Goal: Task Accomplishment & Management: Use online tool/utility

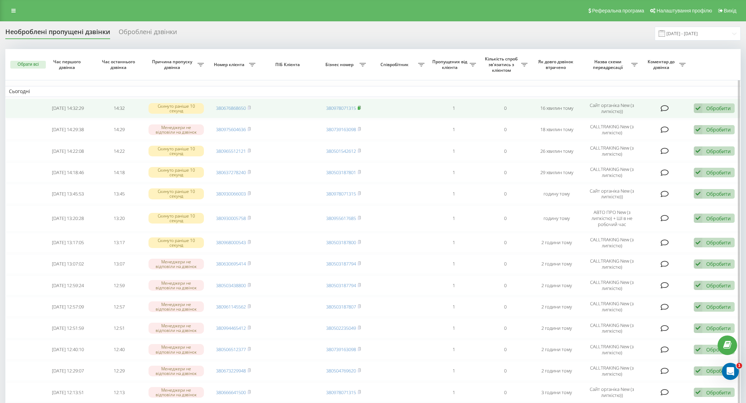
click at [358, 107] on icon at bounding box center [359, 107] width 3 height 4
click at [250, 109] on icon at bounding box center [249, 107] width 2 height 3
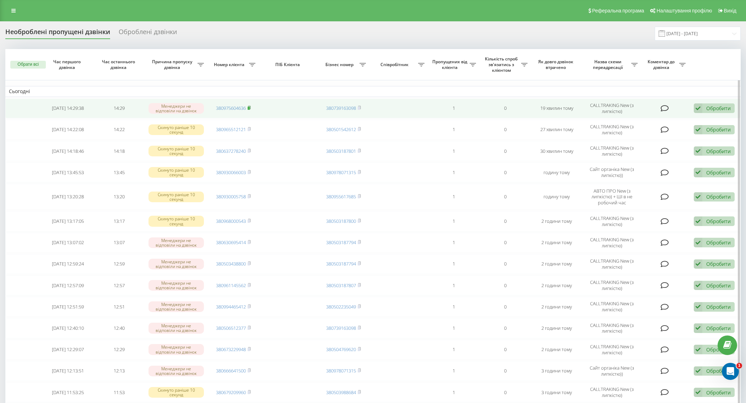
click at [250, 105] on icon at bounding box center [248, 107] width 3 height 4
click at [721, 108] on div "Обробити" at bounding box center [718, 108] width 24 height 7
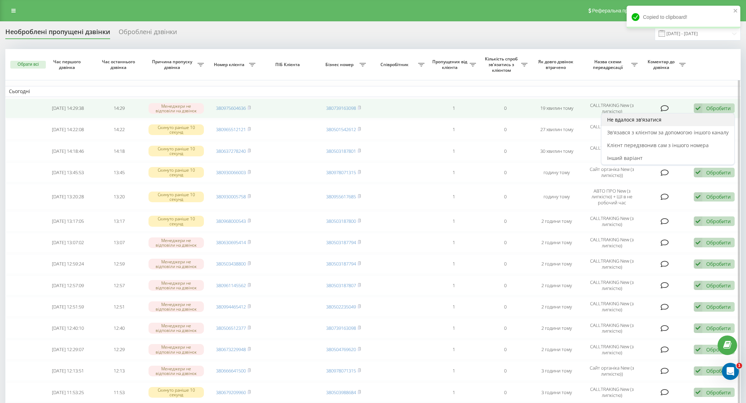
click at [672, 122] on div "Не вдалося зв'язатися" at bounding box center [667, 119] width 133 height 13
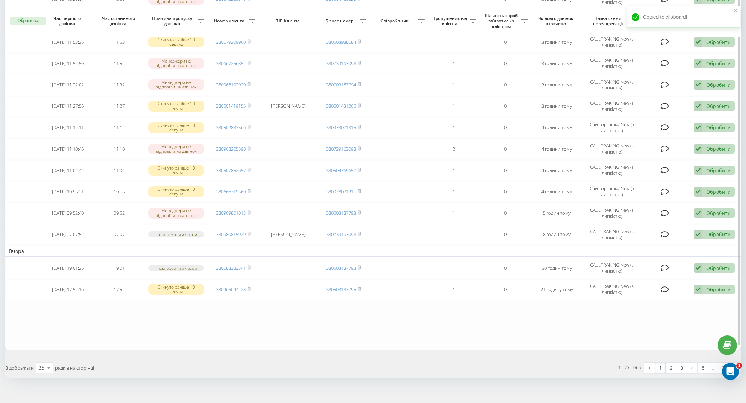
scroll to position [354, 0]
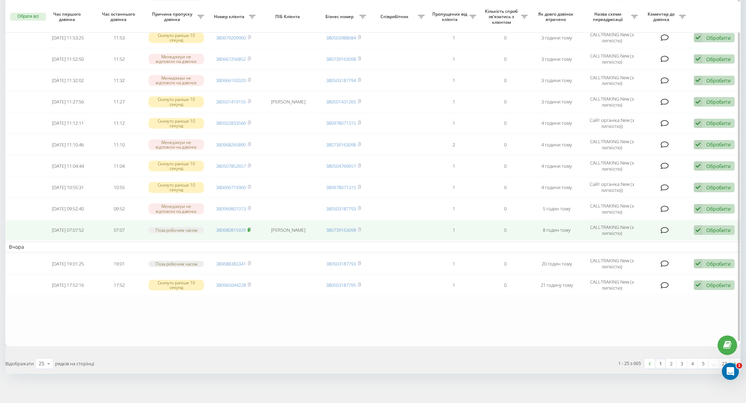
click at [251, 227] on icon at bounding box center [248, 229] width 3 height 4
click at [249, 228] on rect at bounding box center [248, 229] width 2 height 3
click at [703, 228] on div "Обробити Не вдалося зв'язатися Зв'язався з клієнтом за допомогою іншого каналу …" at bounding box center [713, 230] width 41 height 10
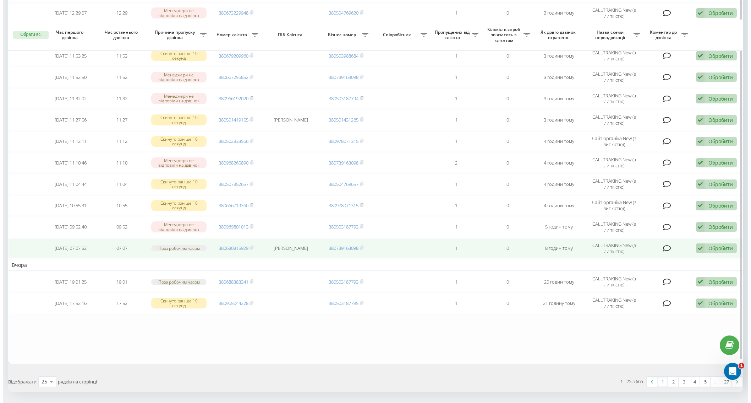
scroll to position [354, 0]
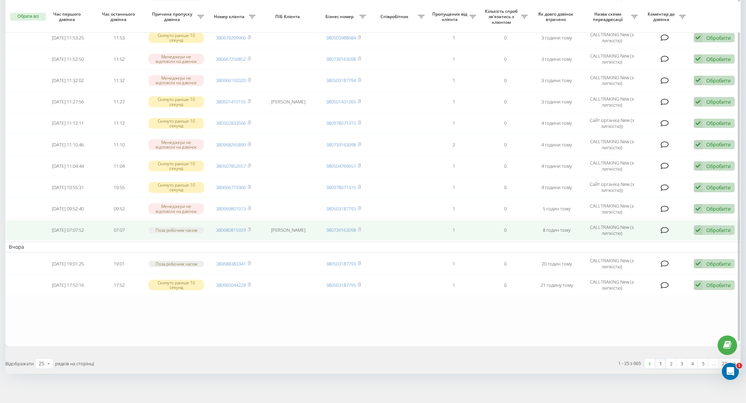
click at [729, 227] on div "Обробити" at bounding box center [718, 230] width 24 height 7
click at [664, 276] on div "Інший варіант" at bounding box center [667, 279] width 133 height 13
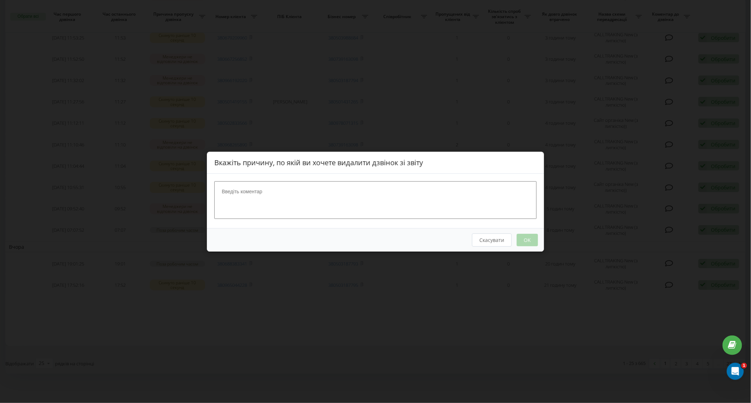
click at [390, 201] on textarea at bounding box center [375, 200] width 322 height 38
type textarea "набрав"
click at [531, 236] on button "OK" at bounding box center [527, 239] width 21 height 12
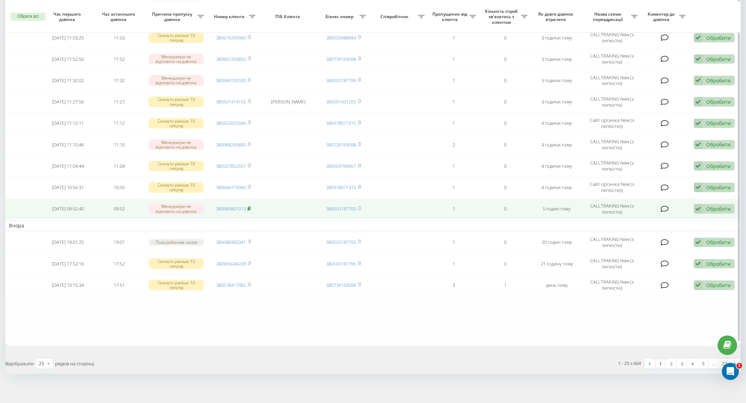
click at [249, 207] on rect at bounding box center [248, 208] width 2 height 3
drag, startPoint x: 697, startPoint y: 205, endPoint x: 693, endPoint y: 205, distance: 3.6
click at [697, 205] on icon at bounding box center [697, 209] width 9 height 10
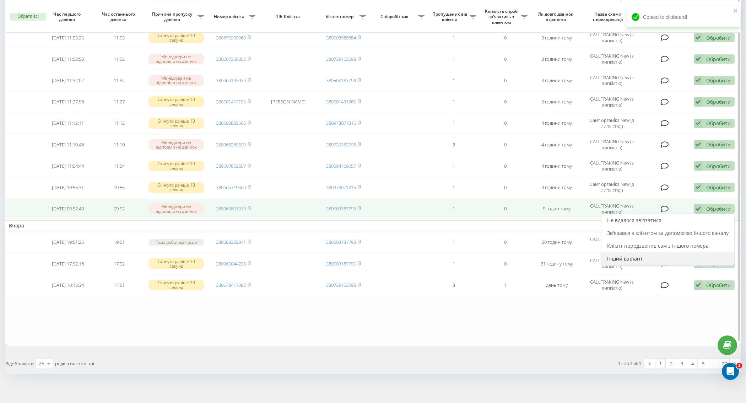
click at [646, 254] on div "Інший варіант" at bounding box center [667, 258] width 133 height 13
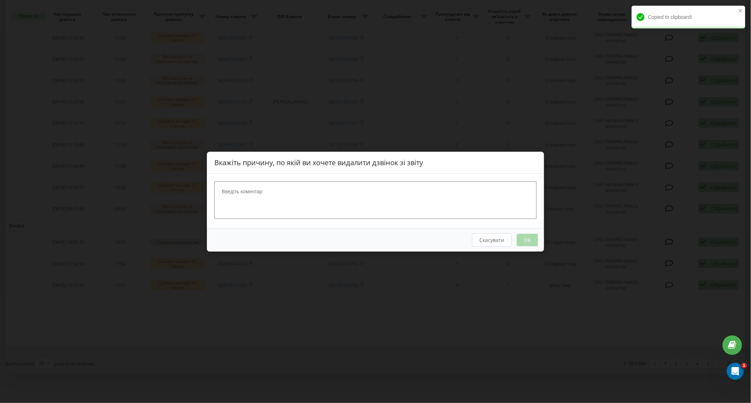
click at [338, 189] on textarea at bounding box center [375, 200] width 322 height 38
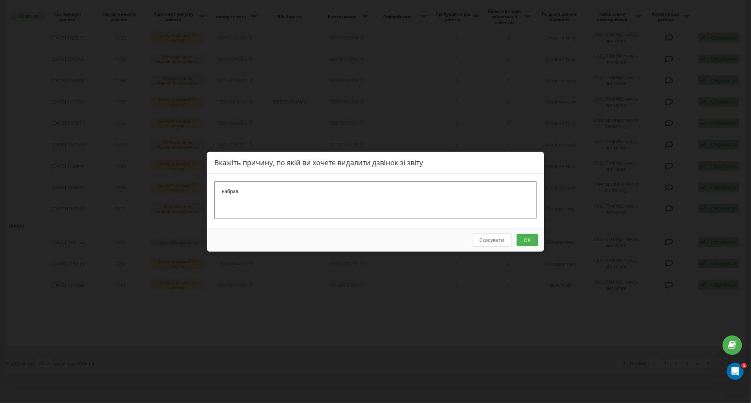
type textarea "набрав"
click at [521, 239] on button "OK" at bounding box center [527, 239] width 21 height 12
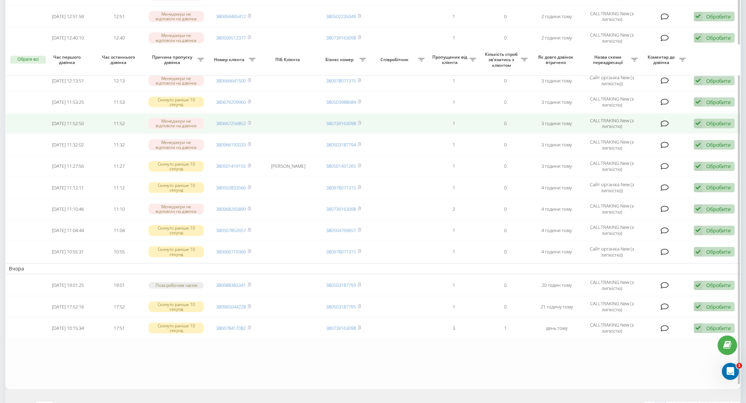
scroll to position [354, 0]
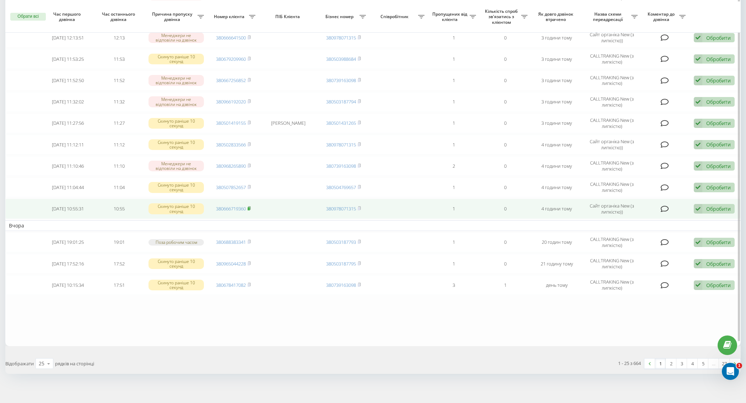
click at [251, 206] on icon at bounding box center [248, 208] width 3 height 4
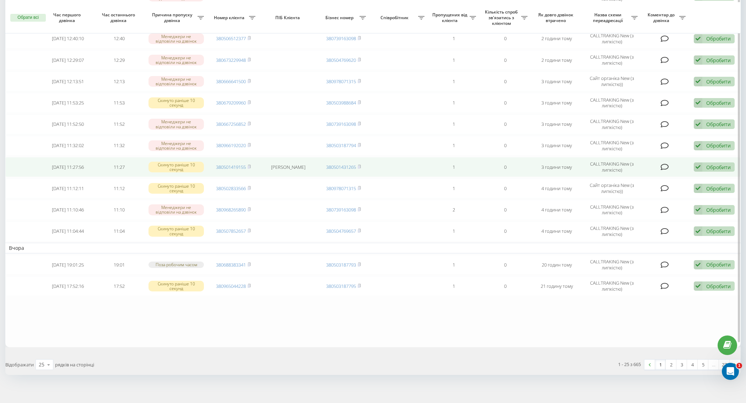
scroll to position [360, 0]
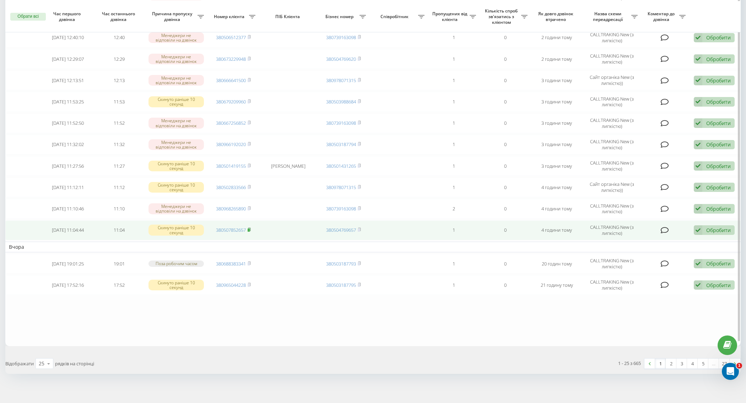
click at [249, 227] on icon at bounding box center [248, 229] width 3 height 4
click at [711, 230] on div "Обробити Не вдалося зв'язатися Зв'язався з клієнтом за допомогою іншого каналу …" at bounding box center [713, 230] width 41 height 10
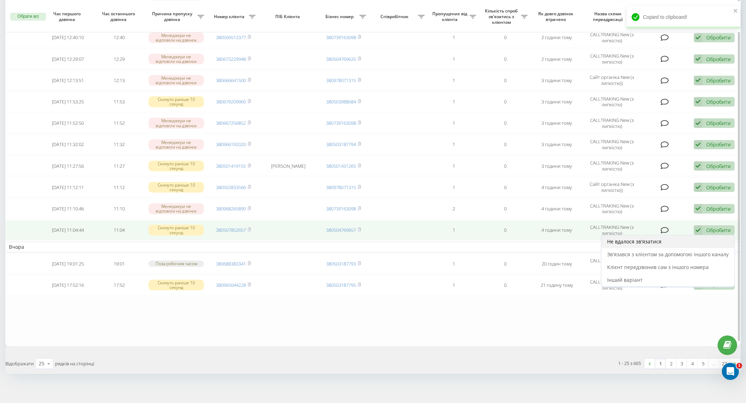
click at [648, 240] on span "Не вдалося зв'язатися" at bounding box center [634, 241] width 54 height 7
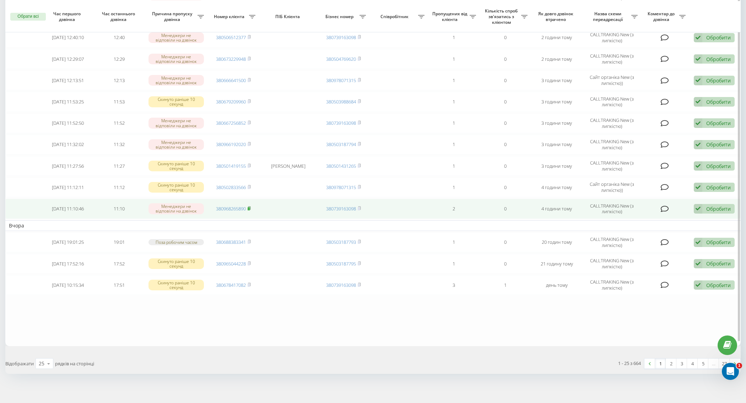
click at [250, 206] on icon at bounding box center [249, 207] width 2 height 3
click at [710, 205] on div "Обробити" at bounding box center [718, 208] width 24 height 7
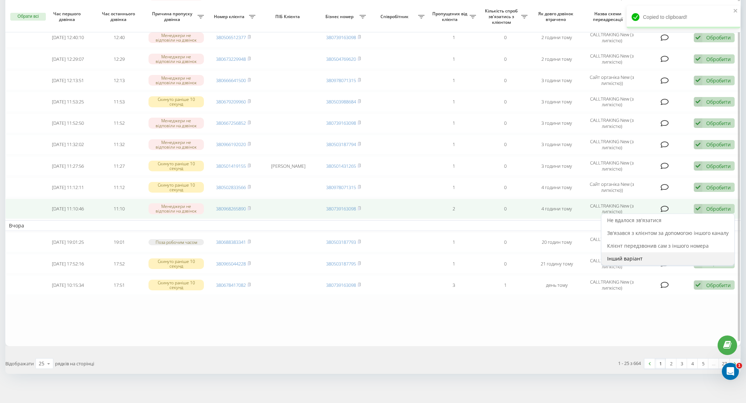
click at [685, 252] on div "Інший варіант" at bounding box center [667, 258] width 133 height 13
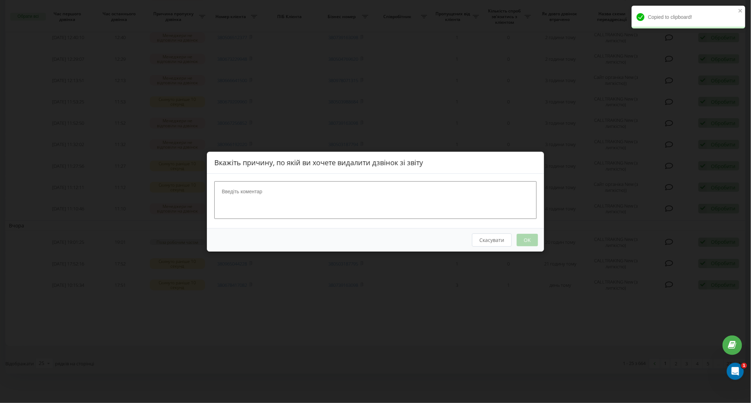
drag, startPoint x: 454, startPoint y: 205, endPoint x: 441, endPoint y: 208, distance: 14.1
click at [445, 206] on textarea at bounding box center [375, 200] width 322 height 38
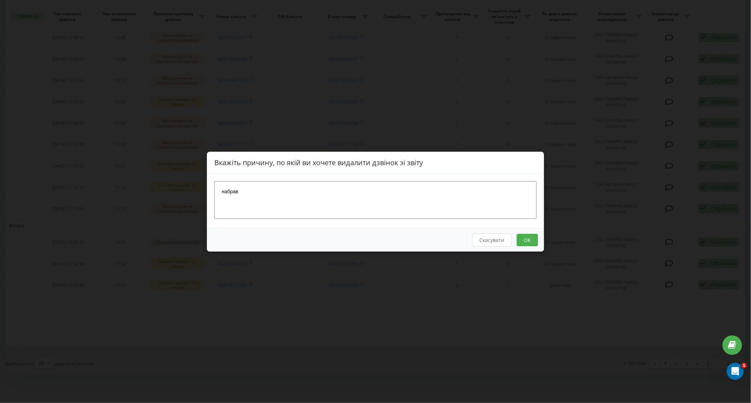
type textarea "набрав"
click at [529, 245] on button "OK" at bounding box center [527, 239] width 21 height 12
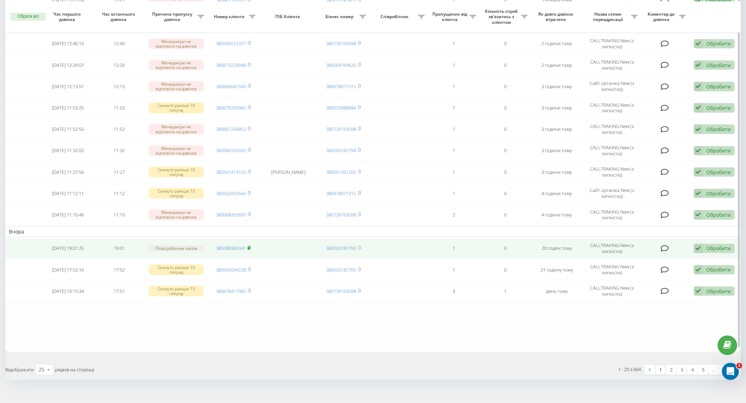
scroll to position [355, 0]
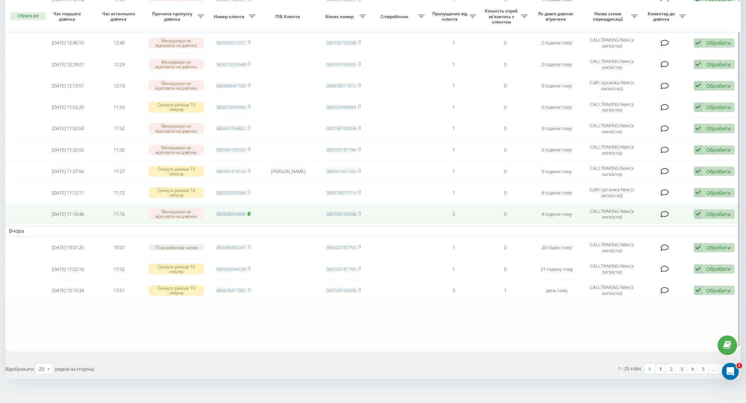
click at [248, 211] on icon at bounding box center [248, 213] width 3 height 4
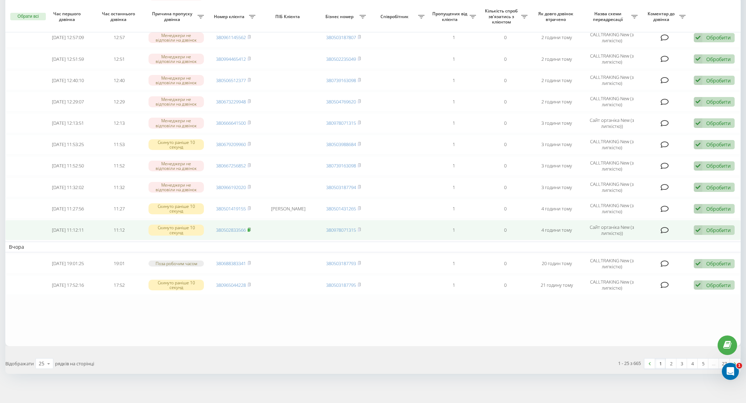
click at [249, 228] on rect at bounding box center [248, 229] width 2 height 3
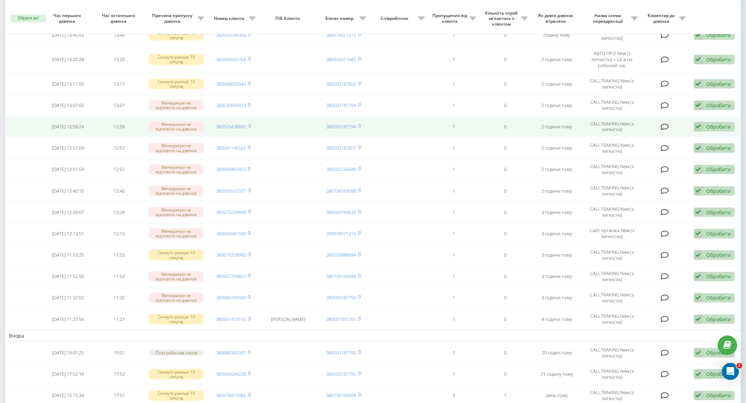
scroll to position [236, 0]
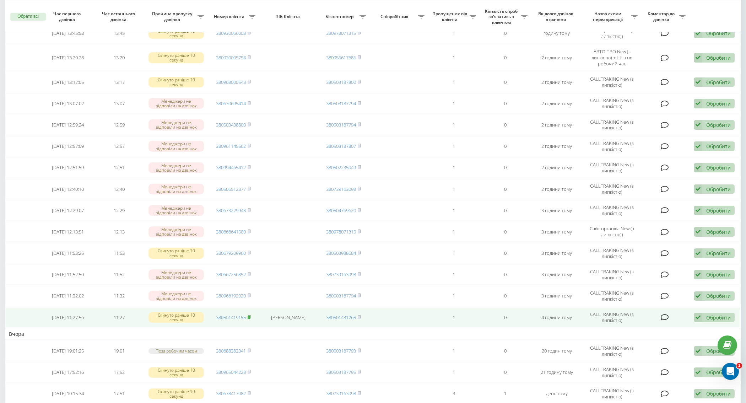
click at [249, 315] on icon at bounding box center [248, 317] width 3 height 4
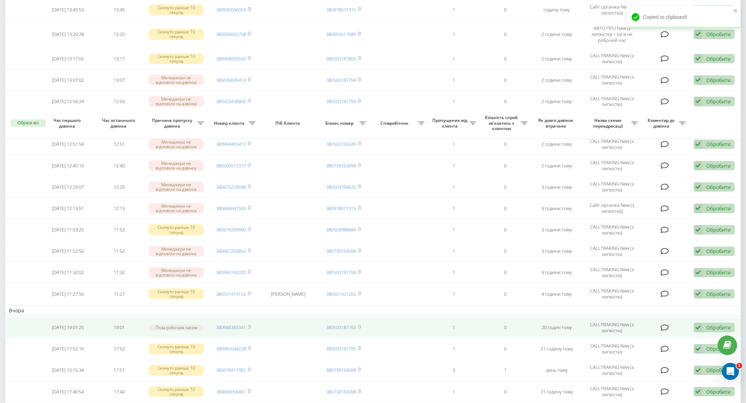
scroll to position [366, 0]
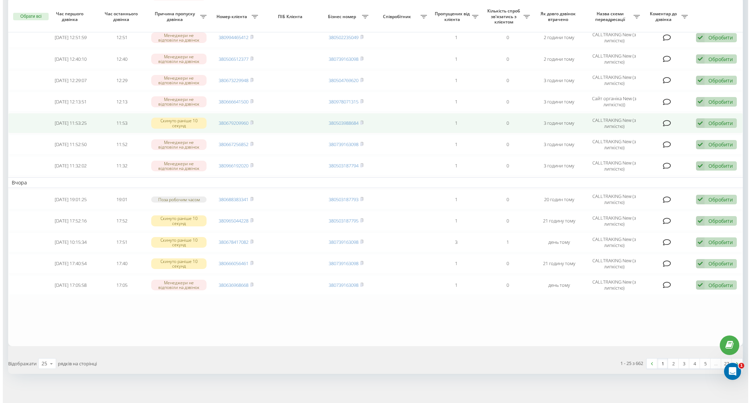
scroll to position [248, 0]
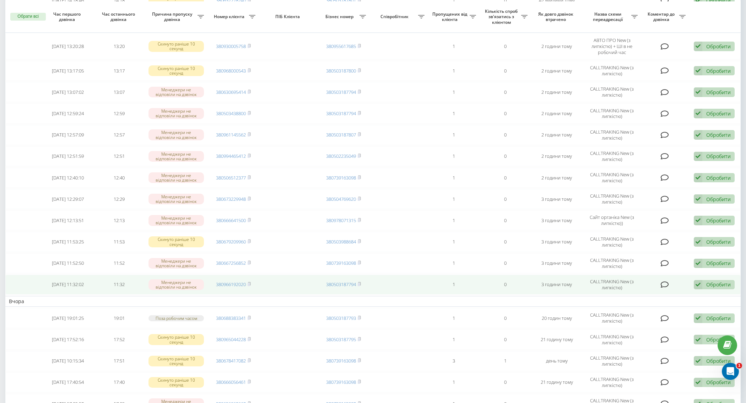
click at [247, 281] on span "380966192020" at bounding box center [233, 284] width 35 height 6
click at [250, 283] on rect at bounding box center [248, 284] width 2 height 3
click at [697, 283] on icon at bounding box center [697, 285] width 9 height 10
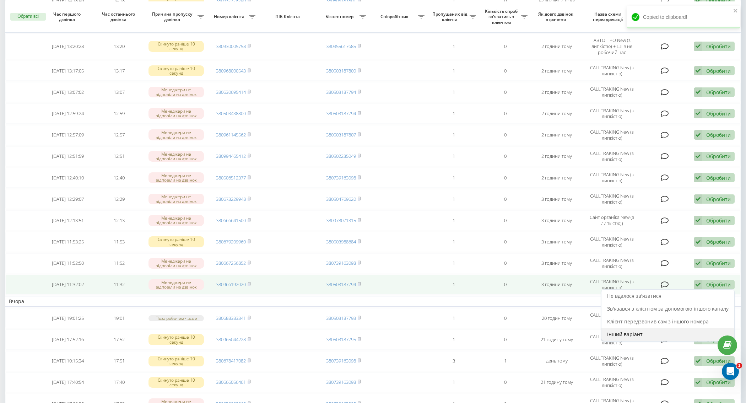
click at [654, 328] on div "Інший варіант" at bounding box center [667, 334] width 133 height 13
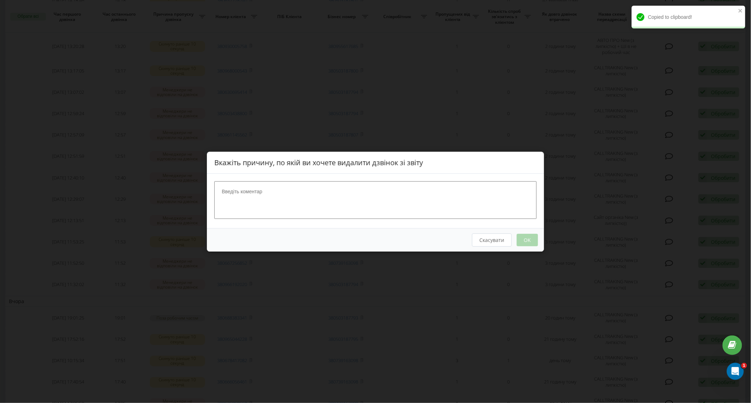
click at [424, 192] on textarea at bounding box center [375, 200] width 322 height 38
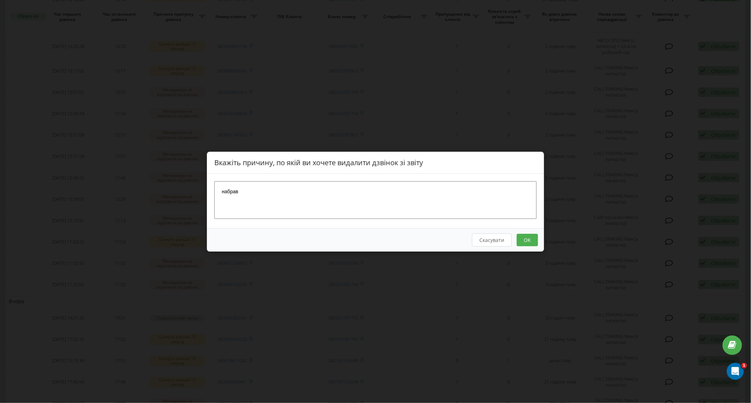
type textarea "набрав"
click at [520, 241] on button "OK" at bounding box center [527, 239] width 21 height 12
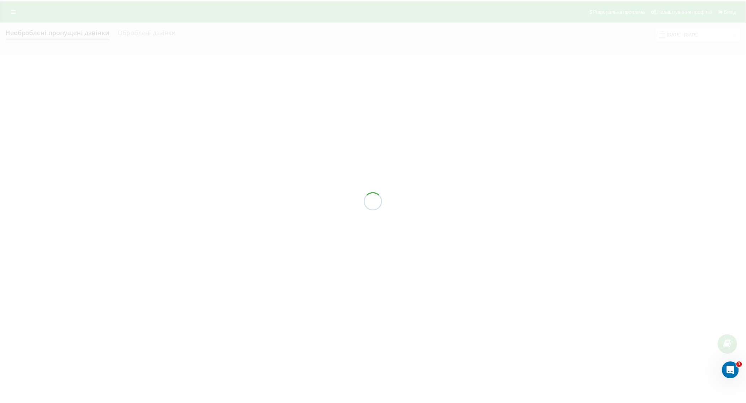
scroll to position [0, 0]
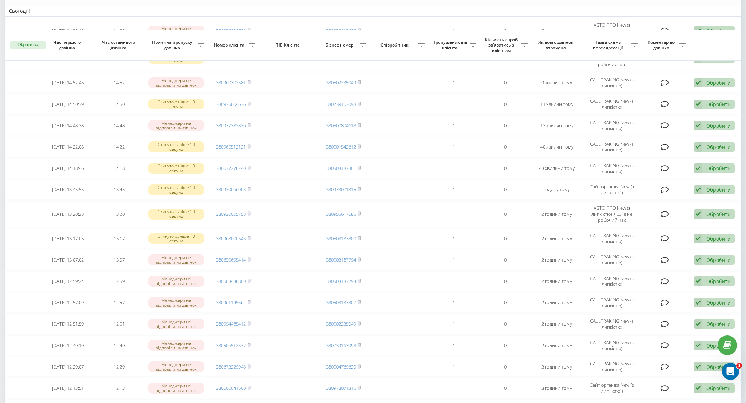
scroll to position [315, 0]
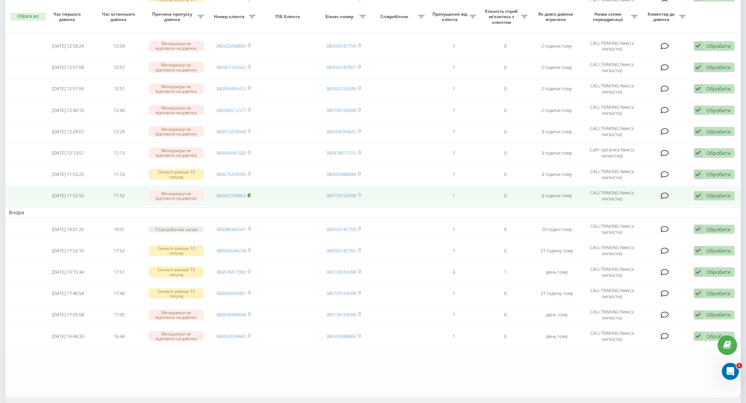
click at [248, 193] on icon at bounding box center [248, 195] width 3 height 4
click at [731, 197] on td "Обробити Не вдалося зв'язатися Зв'язався з клієнтом за допомогою іншого каналу …" at bounding box center [714, 196] width 51 height 20
click at [726, 193] on div "Обробити" at bounding box center [718, 195] width 24 height 7
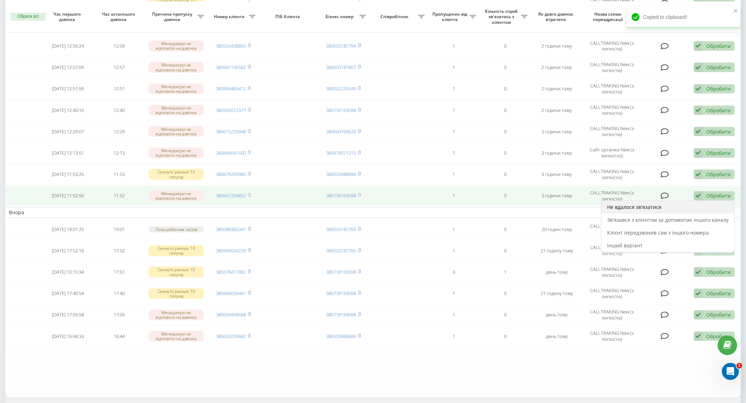
click at [694, 208] on div "Не вдалося зв'язатися" at bounding box center [667, 207] width 133 height 13
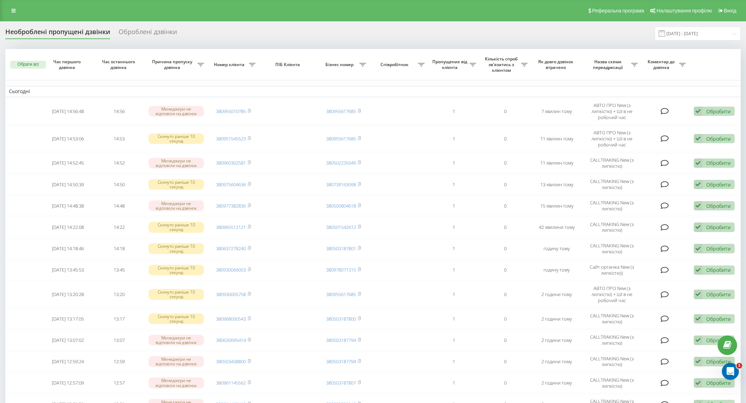
scroll to position [276, 0]
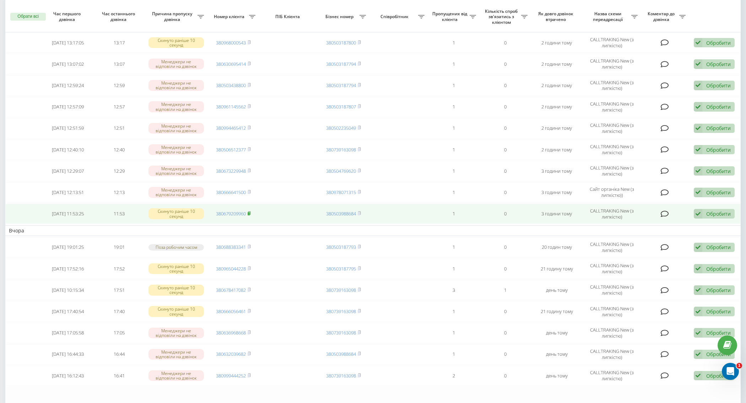
click at [249, 211] on icon at bounding box center [249, 212] width 2 height 3
click at [697, 211] on icon at bounding box center [697, 214] width 9 height 10
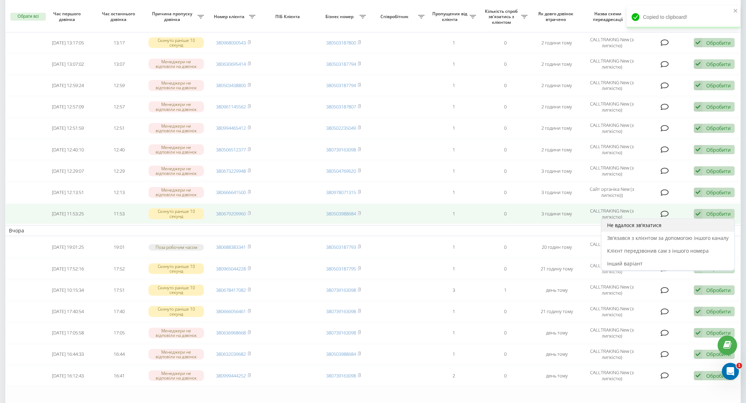
click at [688, 221] on div "Не вдалося зв'язатися" at bounding box center [667, 225] width 133 height 13
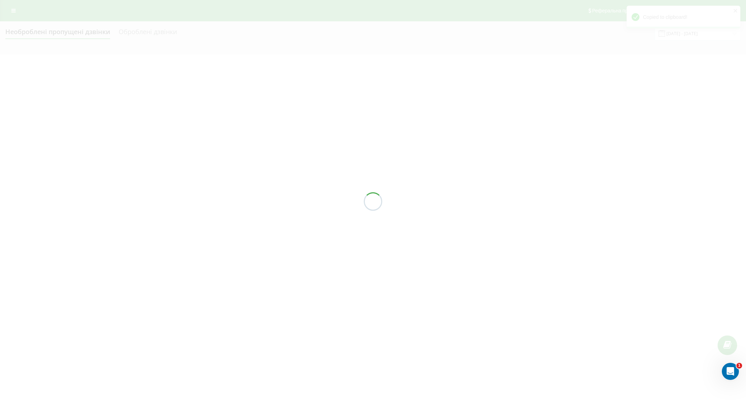
scroll to position [0, 0]
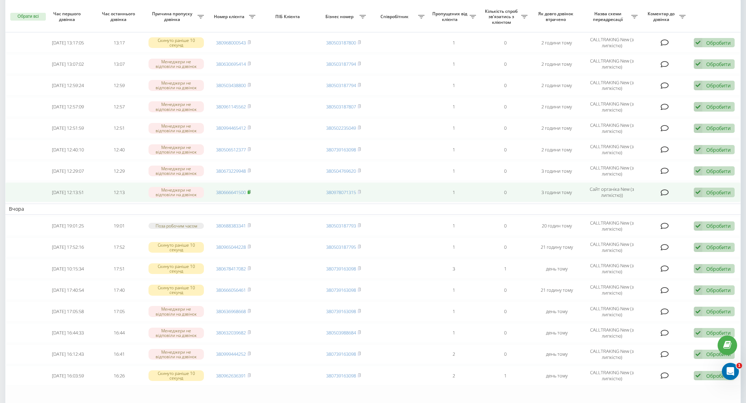
click at [248, 190] on icon at bounding box center [248, 192] width 3 height 4
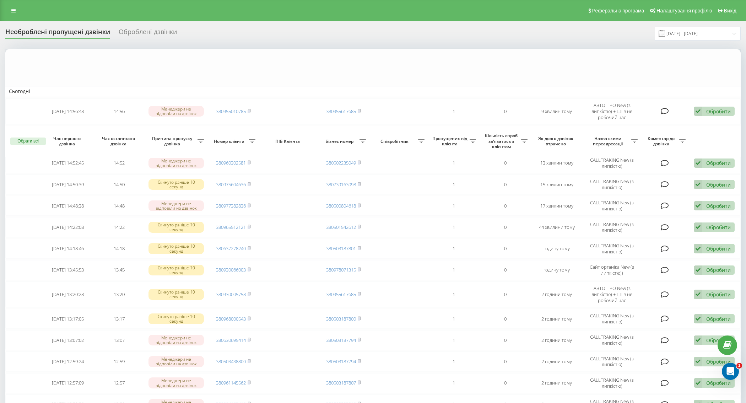
scroll to position [236, 0]
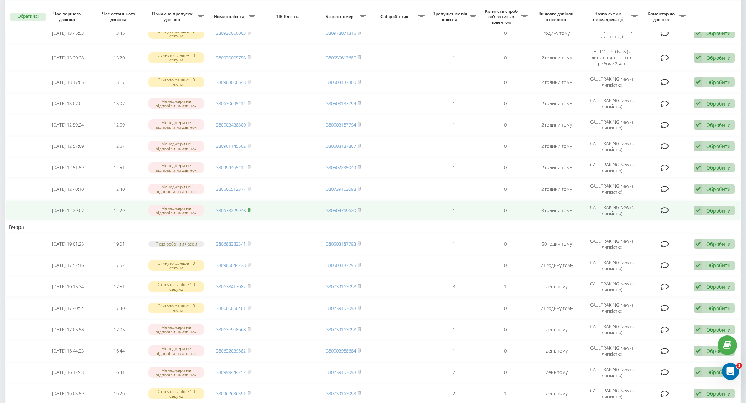
click at [250, 209] on rect at bounding box center [248, 210] width 2 height 3
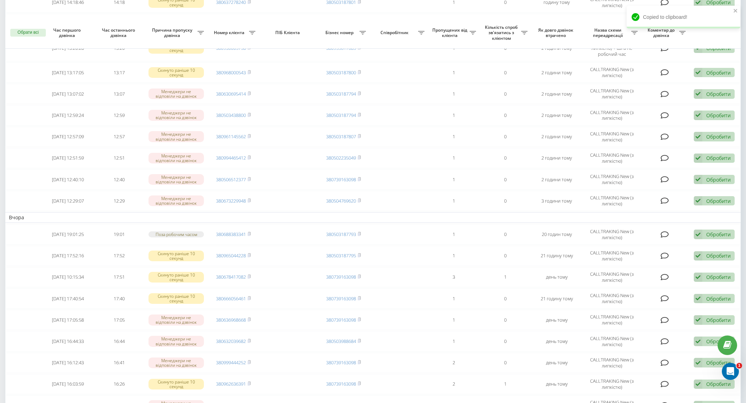
scroll to position [276, 0]
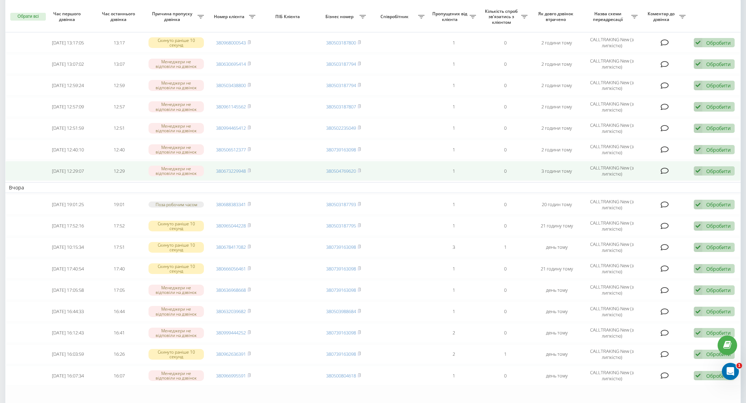
click at [700, 166] on icon at bounding box center [697, 171] width 9 height 10
click at [687, 181] on div "Не вдалося зв'язатися" at bounding box center [667, 182] width 133 height 13
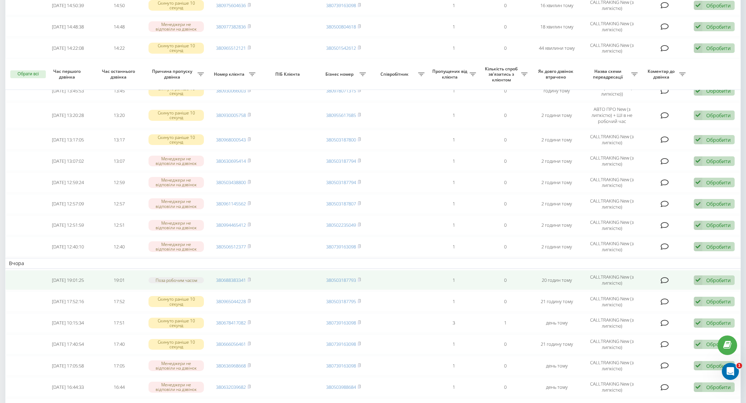
scroll to position [236, 0]
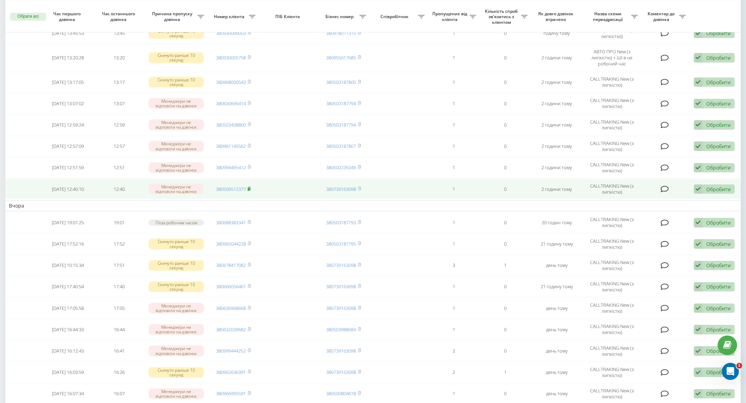
click at [248, 186] on icon at bounding box center [248, 188] width 3 height 4
click at [700, 190] on icon at bounding box center [697, 189] width 9 height 10
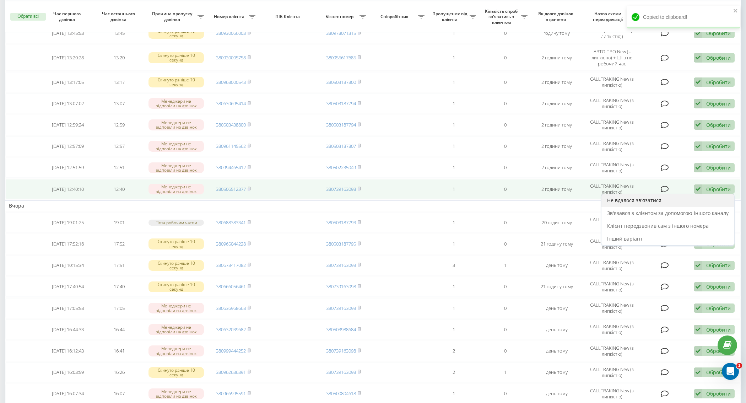
click at [661, 200] on div "Не вдалося зв'язатися" at bounding box center [667, 200] width 133 height 13
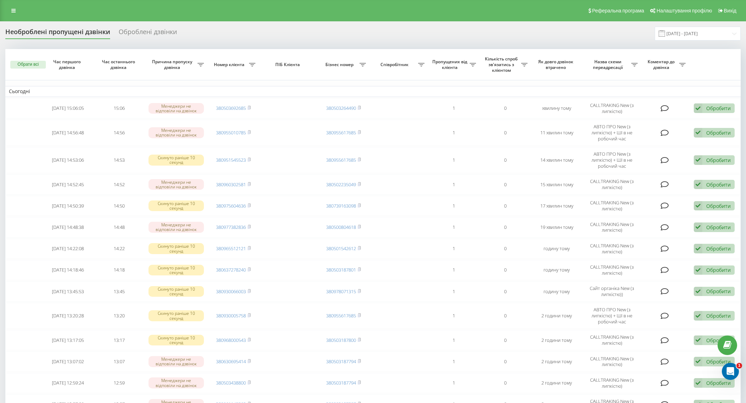
scroll to position [315, 0]
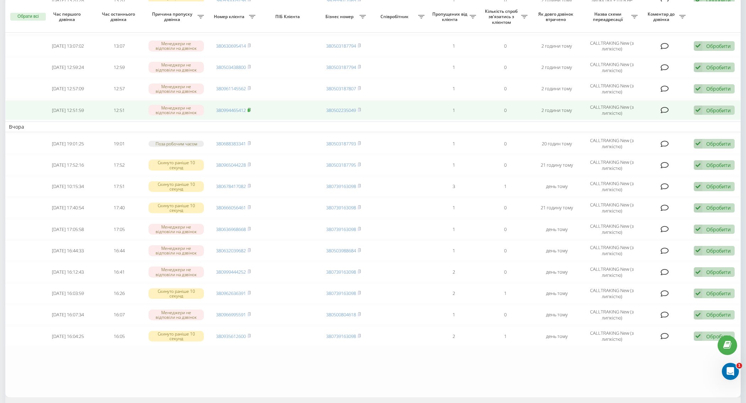
click at [249, 109] on rect at bounding box center [248, 110] width 2 height 3
click at [709, 109] on div "Обробити" at bounding box center [718, 110] width 24 height 7
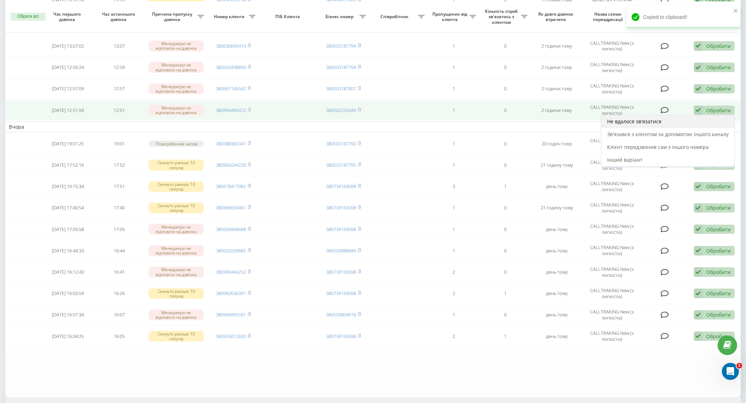
click at [651, 122] on div "Не вдалося зв'язатися" at bounding box center [667, 121] width 133 height 13
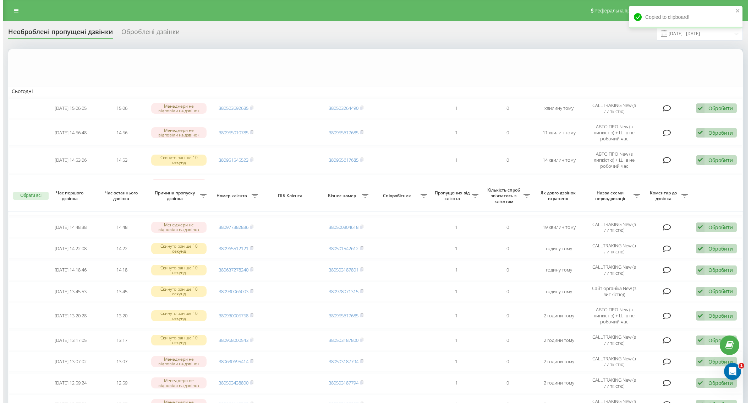
scroll to position [276, 0]
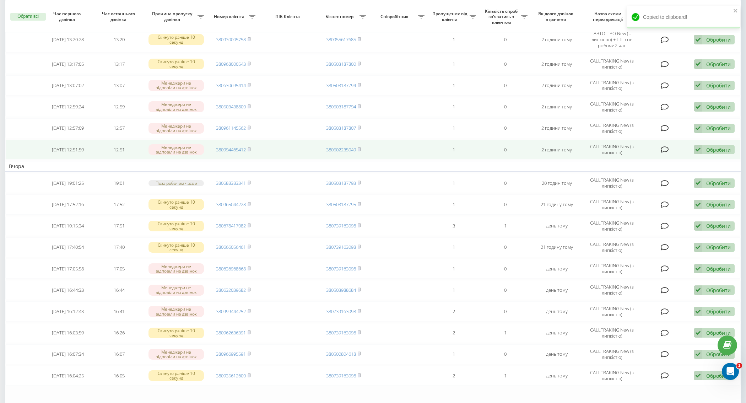
click at [249, 149] on td "380994465412" at bounding box center [232, 150] width 51 height 20
click at [249, 148] on rect at bounding box center [248, 149] width 2 height 3
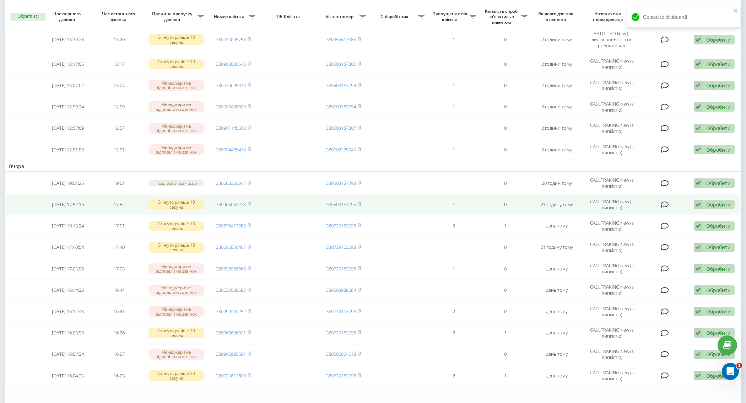
drag, startPoint x: 714, startPoint y: 146, endPoint x: 592, endPoint y: 192, distance: 130.6
click at [714, 147] on div "Обробити" at bounding box center [718, 149] width 24 height 7
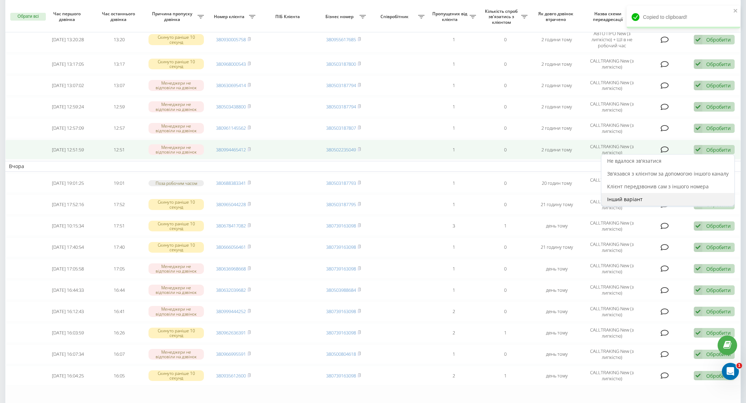
click at [631, 196] on span "Інший варіант" at bounding box center [625, 199] width 36 height 7
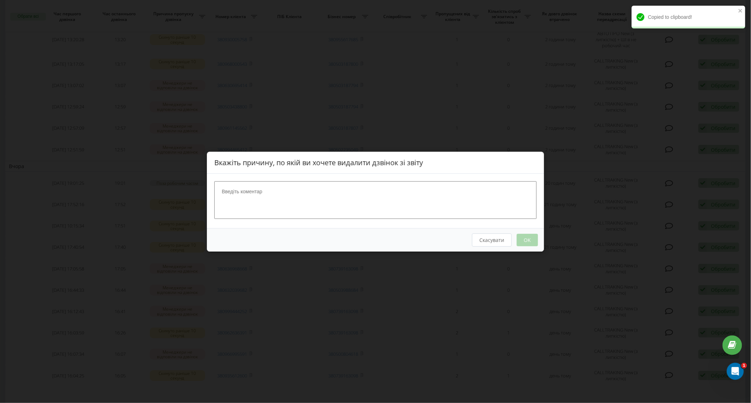
click at [425, 178] on div at bounding box center [375, 200] width 337 height 54
drag, startPoint x: 426, startPoint y: 187, endPoint x: 431, endPoint y: 189, distance: 4.9
click at [429, 187] on textarea at bounding box center [375, 200] width 322 height 38
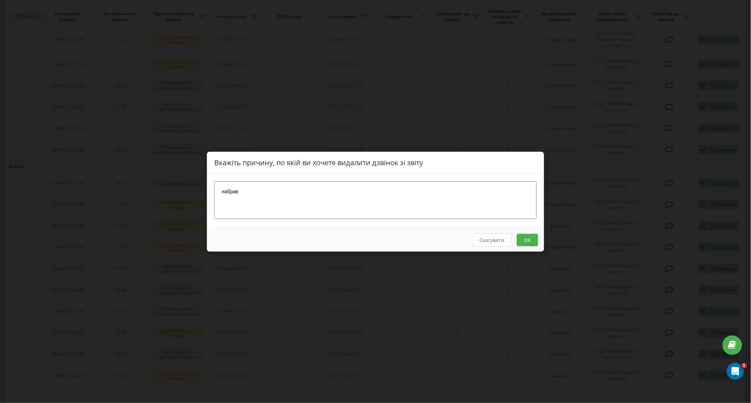
type textarea "набрав"
click at [533, 239] on button "OK" at bounding box center [527, 239] width 21 height 12
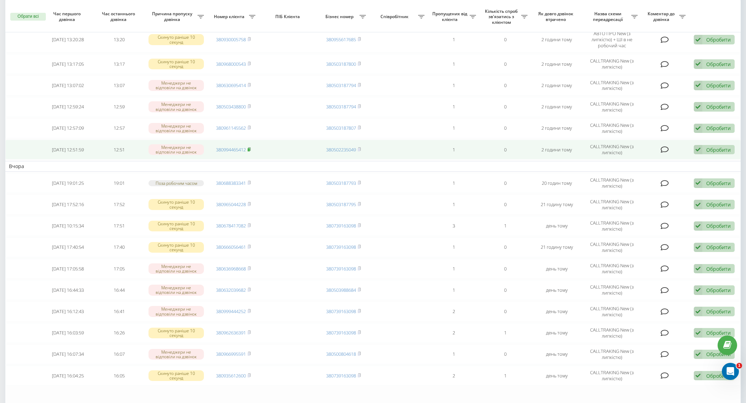
click at [248, 149] on span at bounding box center [248, 149] width 3 height 6
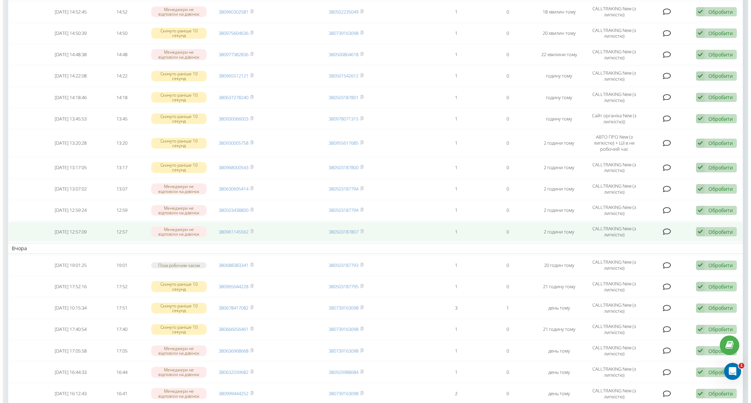
scroll to position [158, 0]
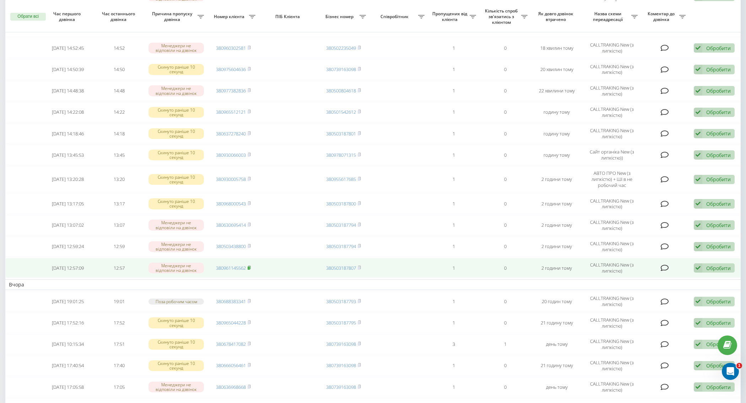
click at [248, 265] on icon at bounding box center [248, 267] width 3 height 4
click at [717, 266] on div "Обробити" at bounding box center [718, 268] width 24 height 7
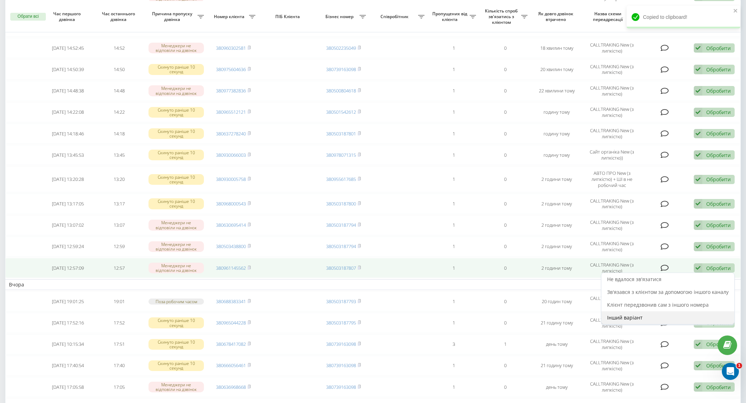
click at [651, 313] on div "Інший варіант" at bounding box center [667, 317] width 133 height 13
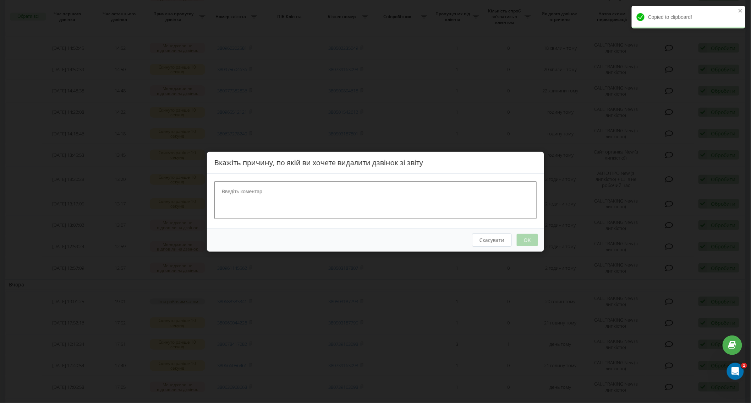
click at [310, 186] on textarea at bounding box center [375, 200] width 322 height 38
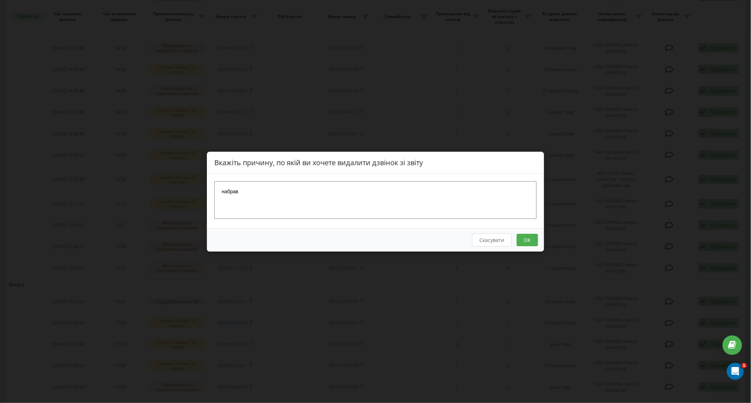
type textarea "набрав"
click at [530, 242] on button "OK" at bounding box center [527, 239] width 21 height 12
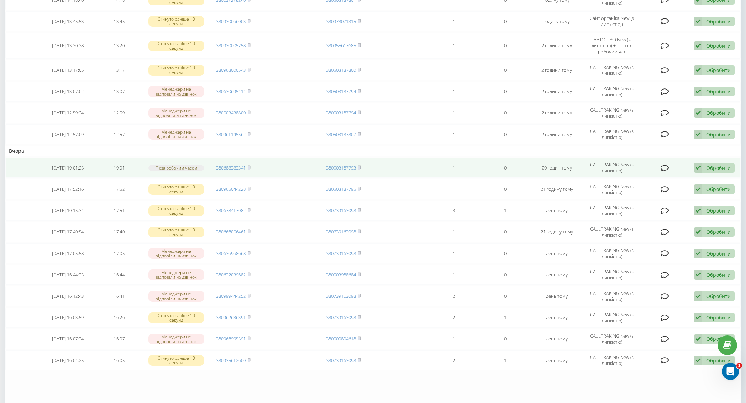
scroll to position [236, 0]
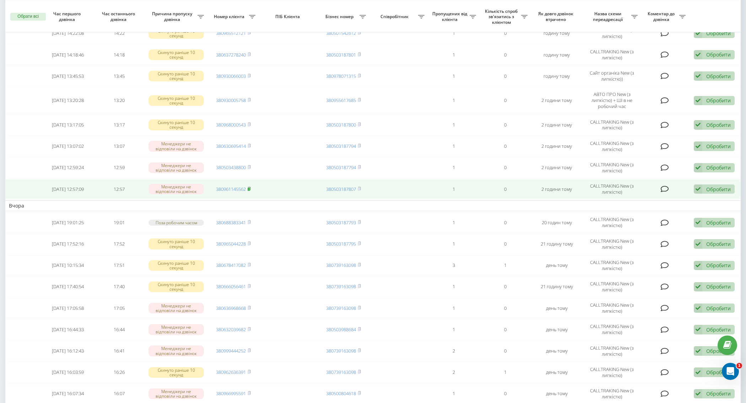
click at [249, 187] on rect at bounding box center [248, 188] width 2 height 3
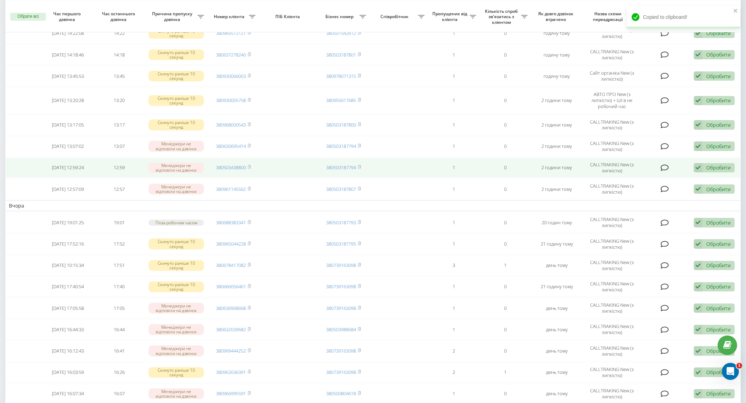
click at [251, 167] on td "380503438800" at bounding box center [232, 168] width 51 height 20
click at [250, 166] on rect at bounding box center [248, 167] width 2 height 3
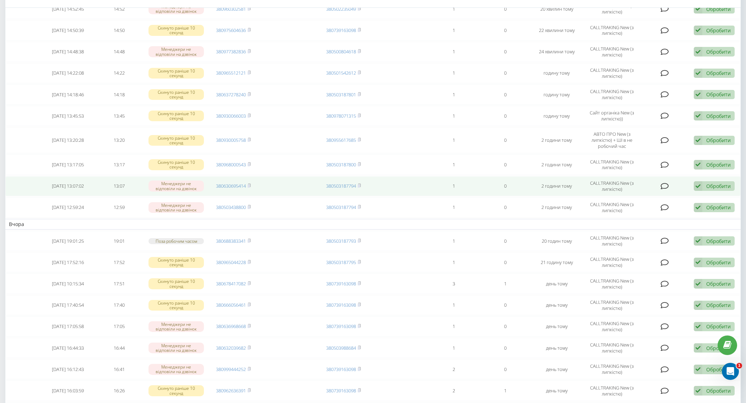
scroll to position [197, 0]
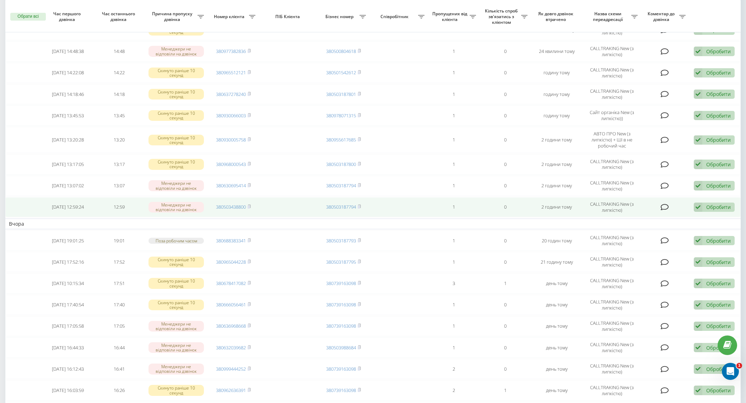
click at [697, 202] on icon at bounding box center [697, 207] width 9 height 10
click at [660, 228] on span "Зв'язався з клієнтом за допомогою іншого каналу" at bounding box center [667, 231] width 121 height 7
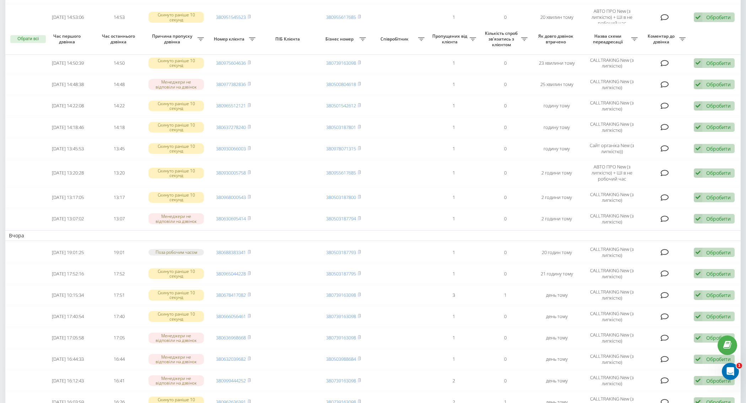
scroll to position [158, 0]
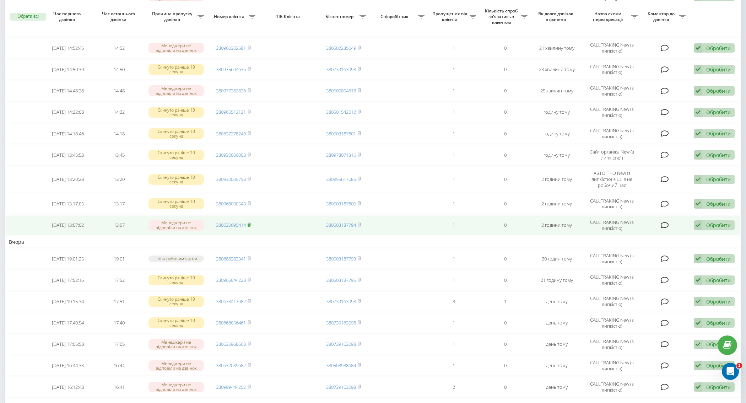
click at [249, 225] on span at bounding box center [248, 225] width 3 height 6
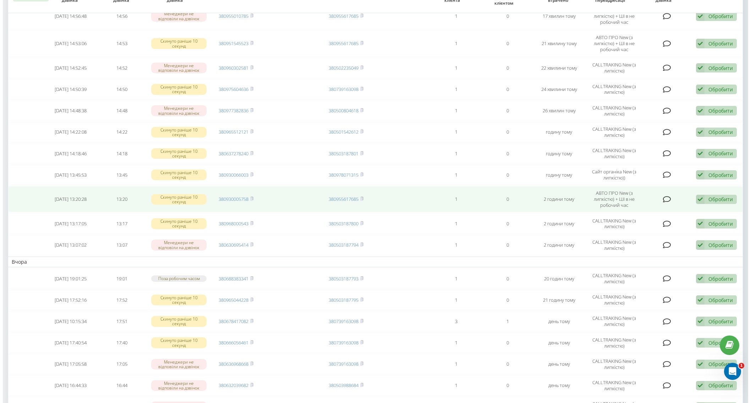
scroll to position [158, 0]
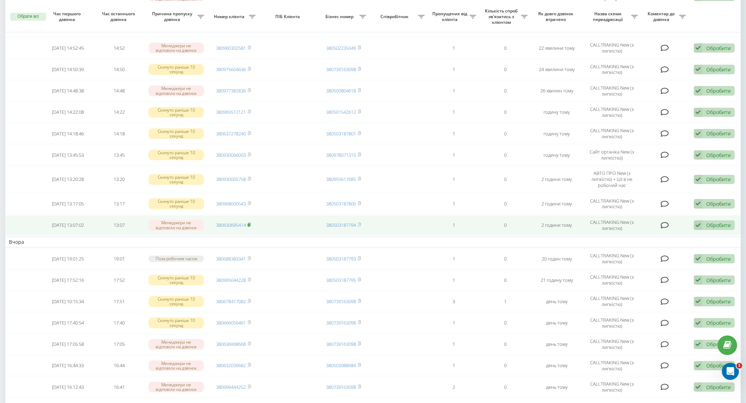
click at [250, 223] on icon at bounding box center [249, 224] width 2 height 3
click at [700, 221] on icon at bounding box center [697, 225] width 9 height 10
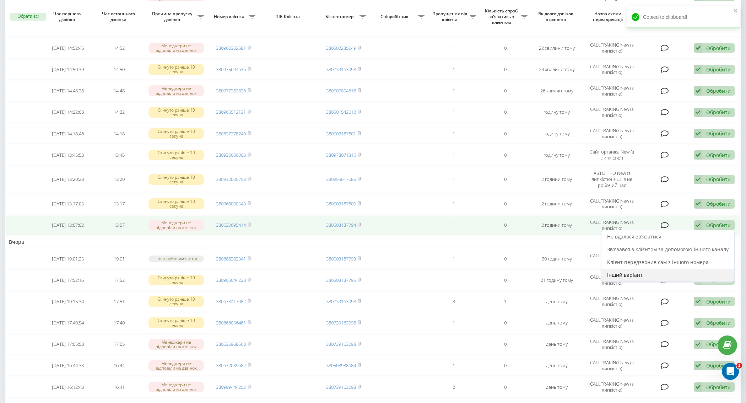
click at [686, 271] on div "Інший варіант" at bounding box center [667, 274] width 133 height 13
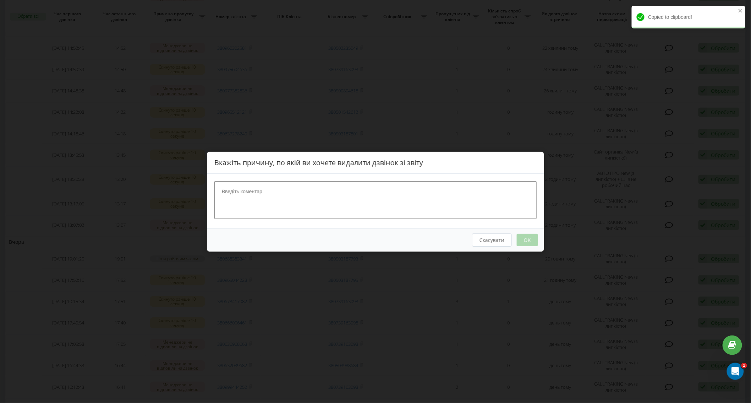
click at [372, 205] on textarea at bounding box center [375, 200] width 322 height 38
type textarea "набрав"
click at [532, 243] on button "OK" at bounding box center [527, 239] width 21 height 12
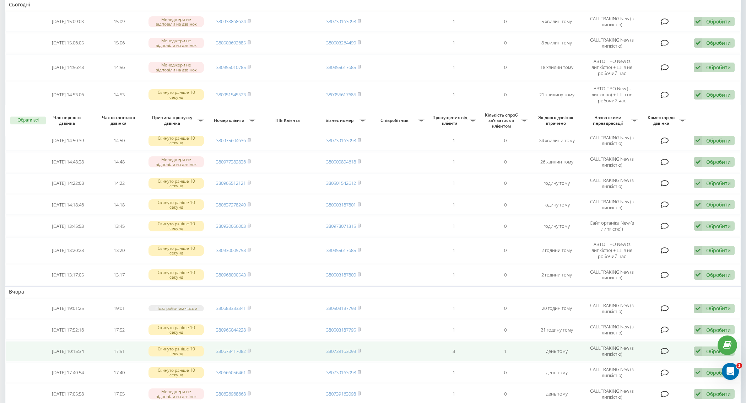
scroll to position [197, 0]
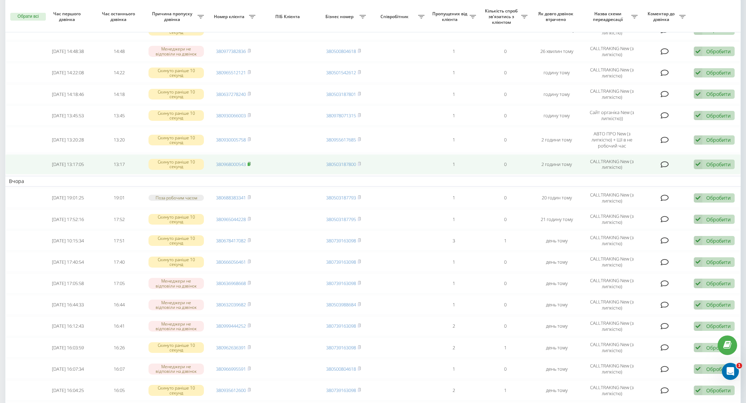
click at [249, 163] on rect at bounding box center [248, 164] width 2 height 3
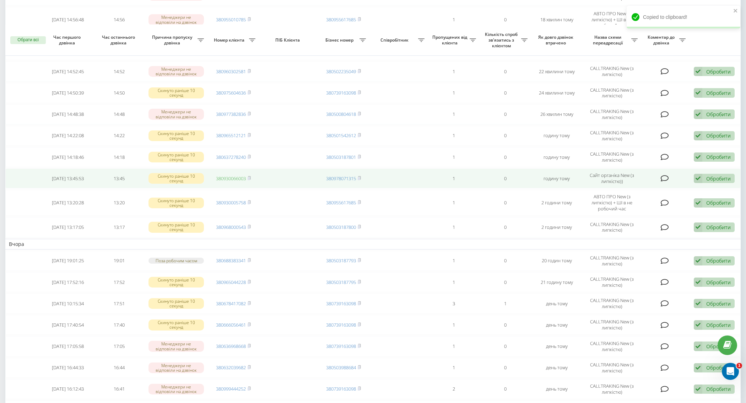
scroll to position [158, 0]
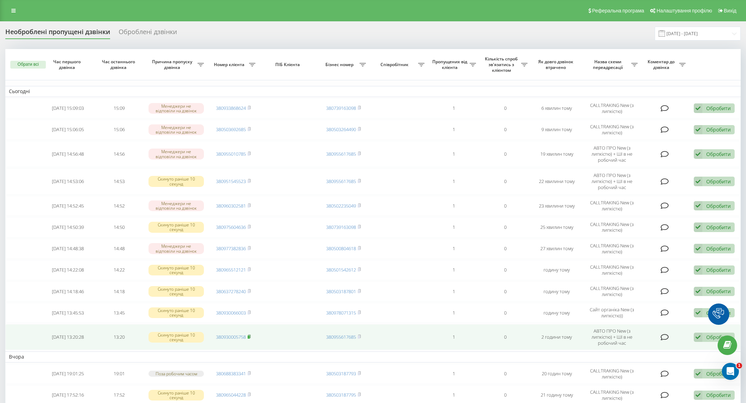
click at [249, 336] on rect at bounding box center [248, 336] width 2 height 3
click at [694, 334] on icon at bounding box center [697, 337] width 9 height 10
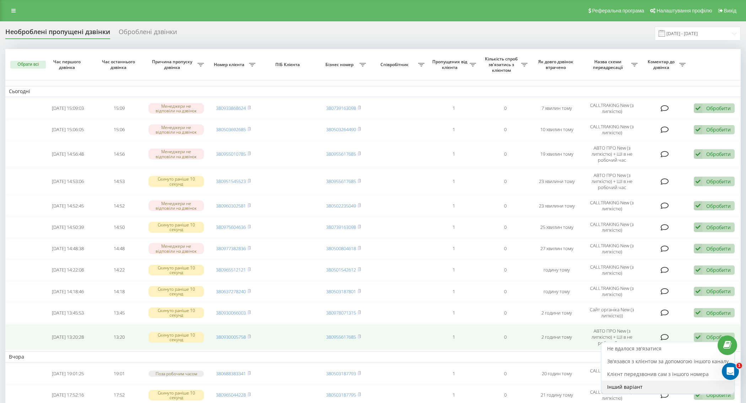
click at [627, 380] on div "Інший варіант" at bounding box center [667, 386] width 133 height 13
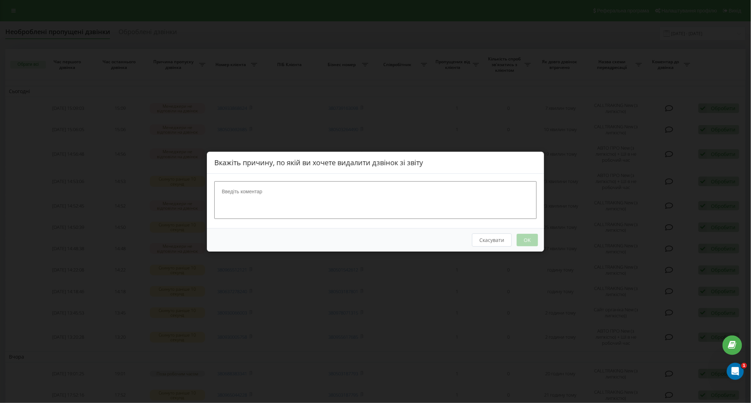
click at [396, 209] on textarea at bounding box center [375, 200] width 322 height 38
type textarea "набрав"
click at [522, 239] on button "OK" at bounding box center [527, 239] width 21 height 12
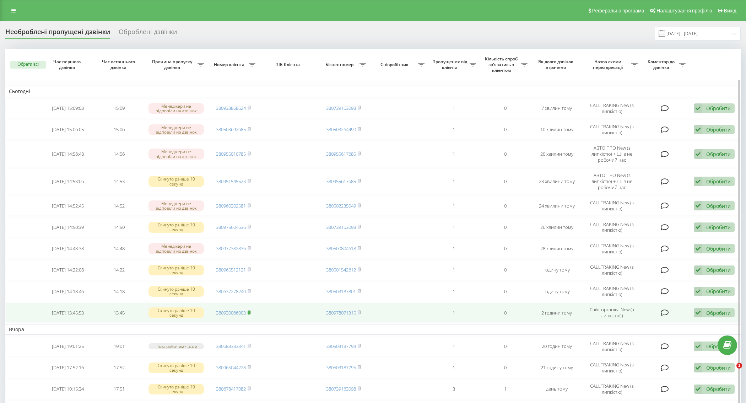
click at [249, 311] on rect at bounding box center [248, 312] width 2 height 3
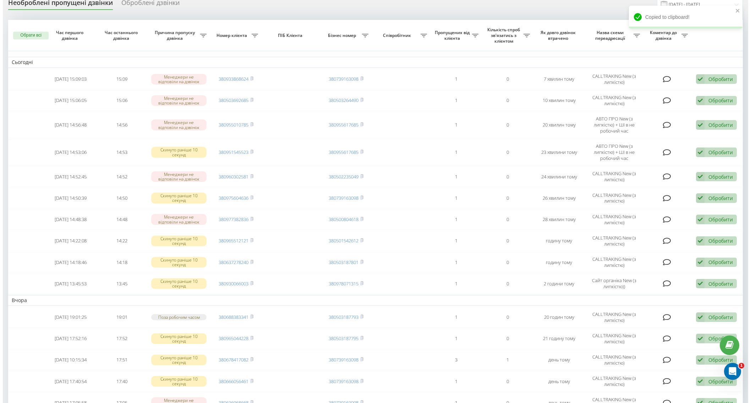
scroll to position [39, 0]
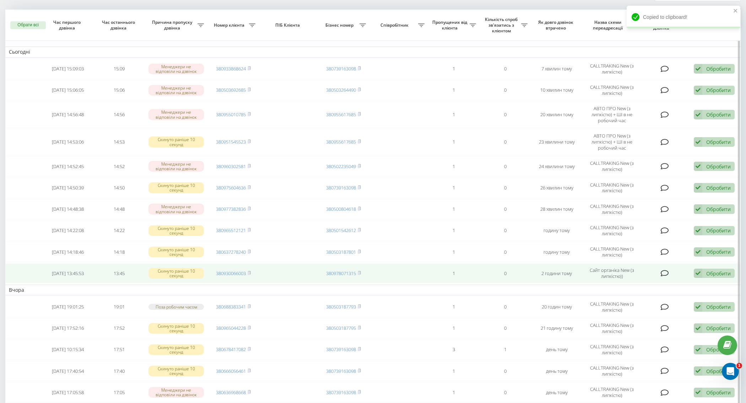
click at [715, 278] on td "Обробити Не вдалося зв'язатися Зв'язався з клієнтом за допомогою іншого каналу …" at bounding box center [714, 273] width 51 height 20
click at [704, 273] on div "Обробити Не вдалося зв'язатися Зв'язався з клієнтом за допомогою іншого каналу …" at bounding box center [713, 273] width 41 height 10
click at [661, 320] on div "Інший варіант" at bounding box center [667, 322] width 133 height 13
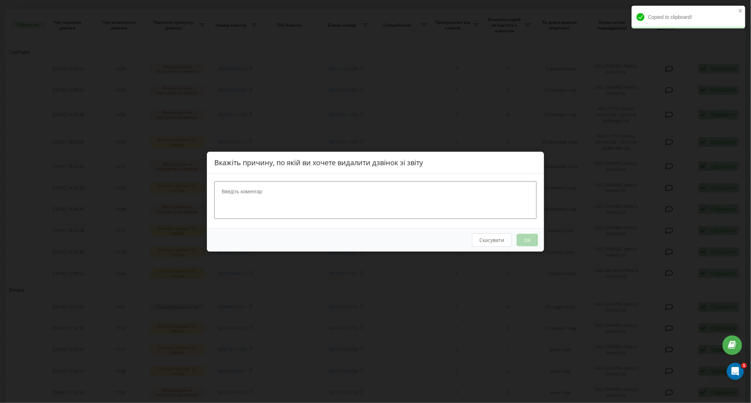
drag, startPoint x: 373, startPoint y: 205, endPoint x: 371, endPoint y: 202, distance: 3.8
click at [371, 203] on textarea at bounding box center [375, 200] width 322 height 38
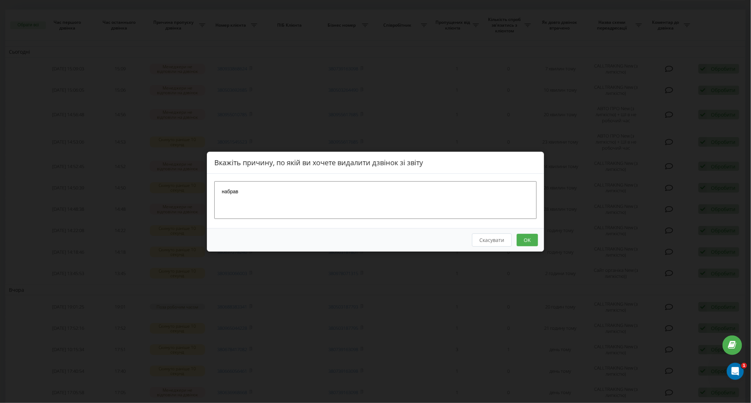
type textarea "набрав"
click at [533, 244] on button "OK" at bounding box center [527, 239] width 21 height 12
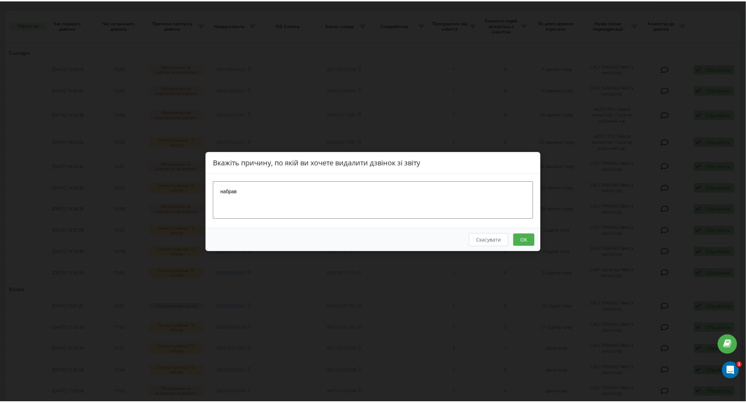
scroll to position [0, 0]
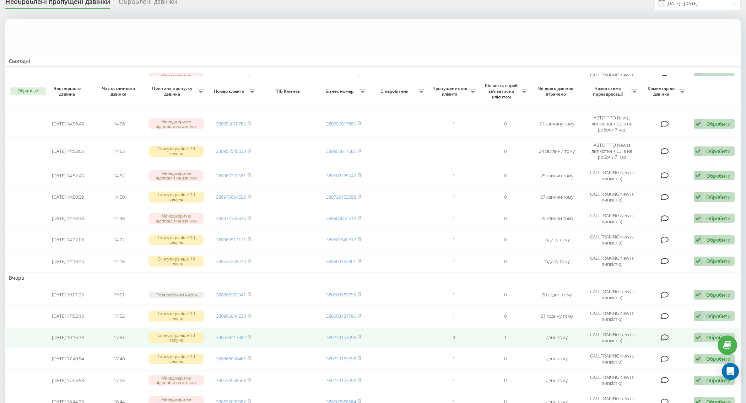
scroll to position [118, 0]
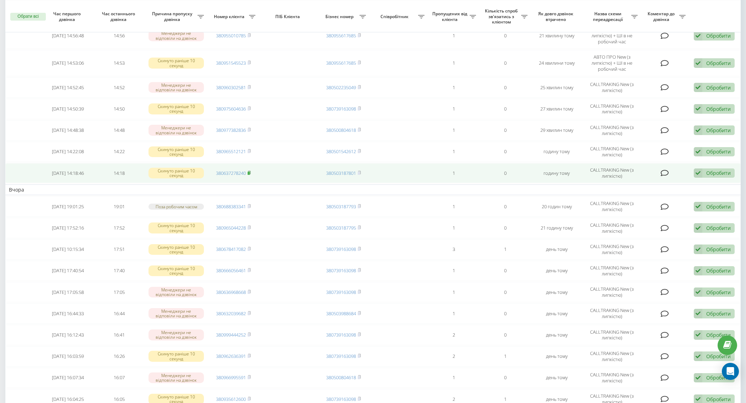
click at [249, 171] on rect at bounding box center [248, 172] width 2 height 3
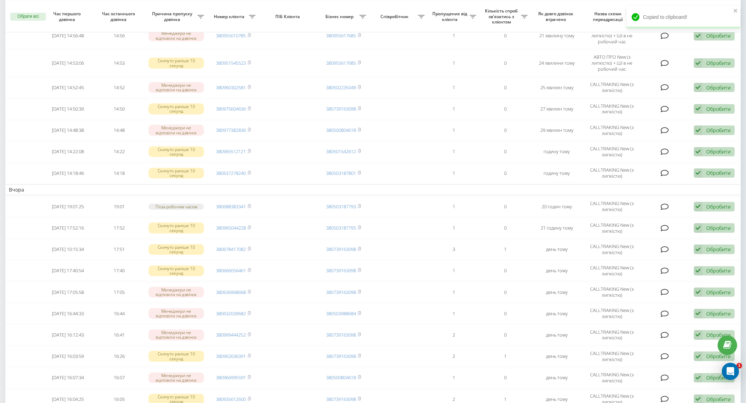
scroll to position [0, 0]
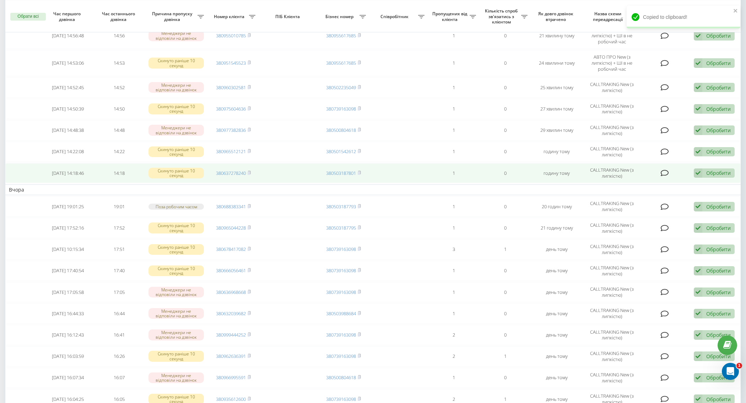
click at [716, 175] on div "Обробити Не вдалося зв'язатися Зв'язався з клієнтом за допомогою іншого каналу …" at bounding box center [713, 173] width 41 height 10
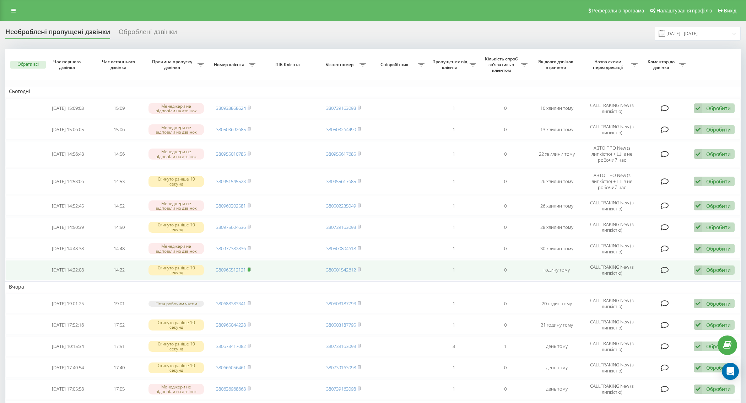
click at [249, 270] on rect at bounding box center [248, 269] width 2 height 3
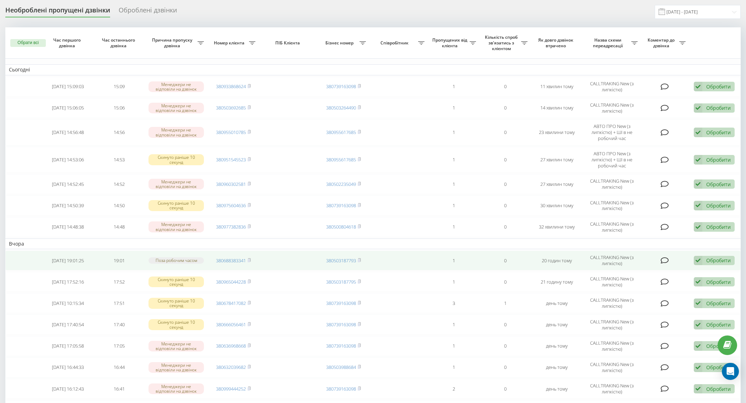
scroll to position [39, 0]
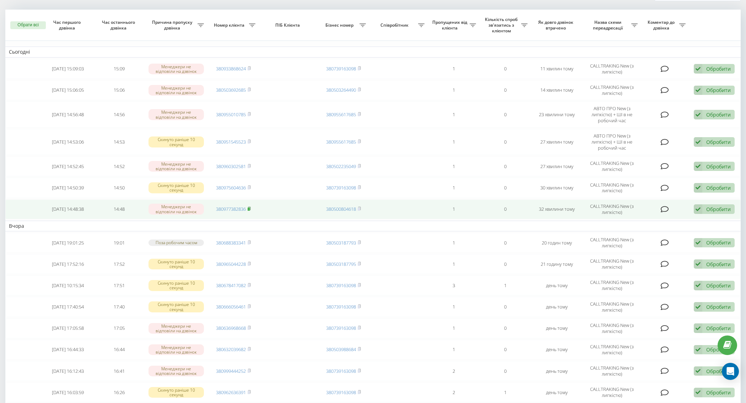
click at [249, 207] on rect at bounding box center [248, 208] width 2 height 3
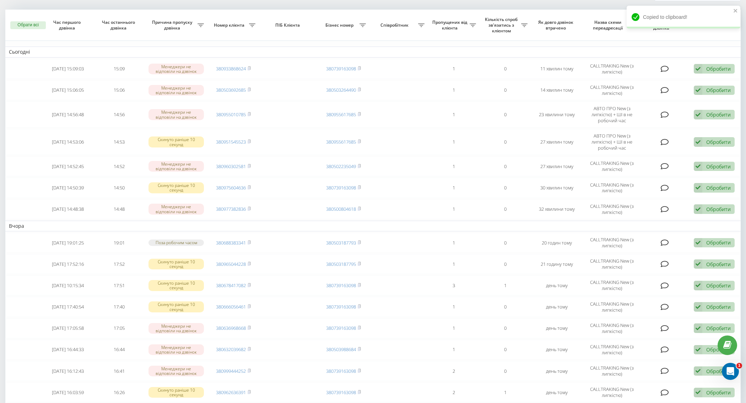
scroll to position [0, 0]
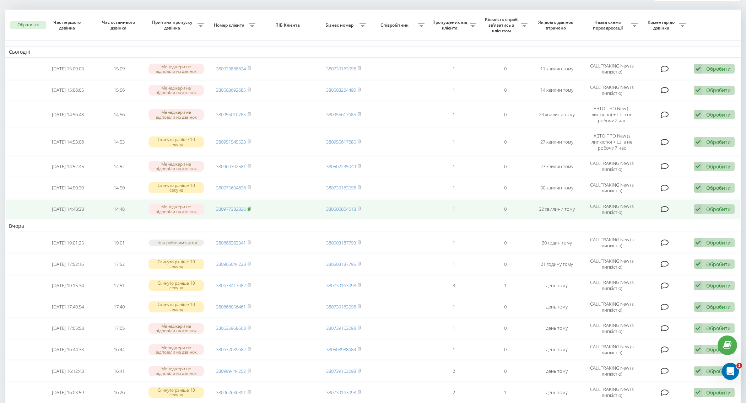
click at [249, 206] on icon at bounding box center [248, 208] width 3 height 4
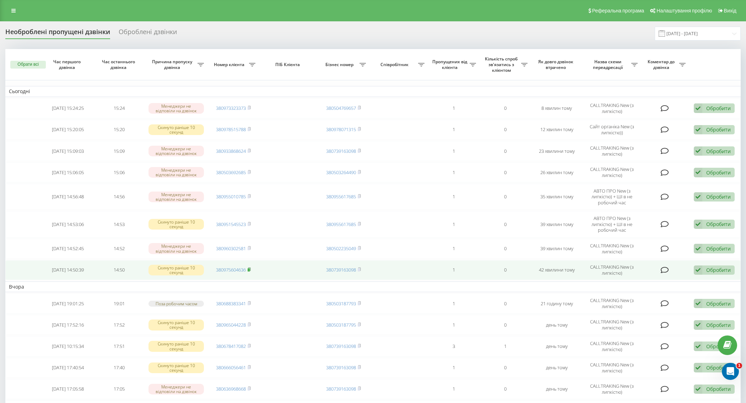
click at [250, 268] on rect at bounding box center [248, 269] width 2 height 3
drag, startPoint x: 711, startPoint y: 262, endPoint x: 713, endPoint y: 266, distance: 4.8
click at [712, 262] on td "Обробити Не вдалося зв'язатися Зв'язався з клієнтом за допомогою іншого каналу …" at bounding box center [714, 270] width 51 height 20
click at [714, 268] on div "Обробити" at bounding box center [718, 269] width 24 height 7
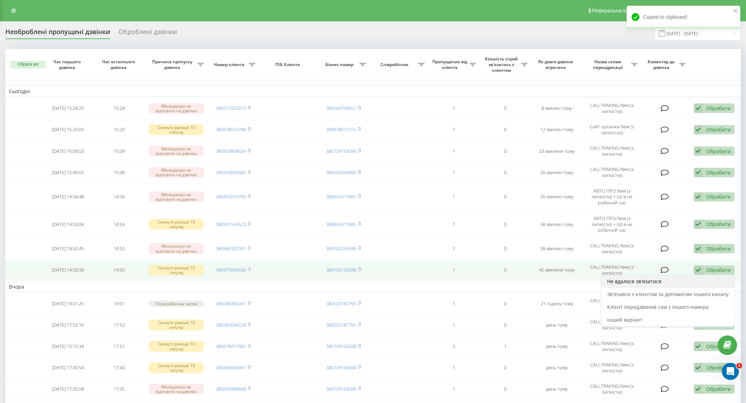
click at [645, 281] on span "Не вдалося зв'язатися" at bounding box center [634, 281] width 54 height 7
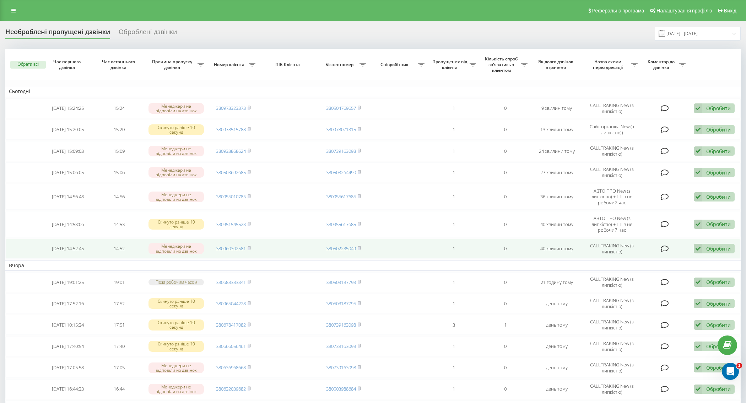
click at [253, 245] on td "380960302581" at bounding box center [232, 249] width 51 height 20
click at [249, 247] on rect at bounding box center [248, 248] width 2 height 3
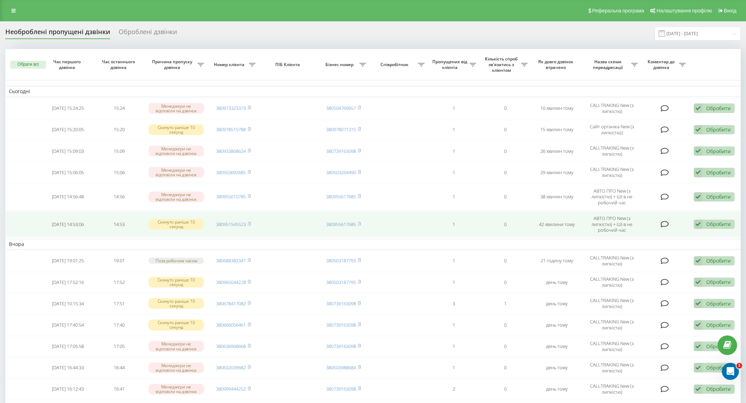
click at [252, 222] on td "380951545523" at bounding box center [232, 224] width 51 height 26
click at [250, 223] on rect at bounding box center [248, 224] width 2 height 3
click at [716, 222] on div "Обробити" at bounding box center [718, 223] width 24 height 7
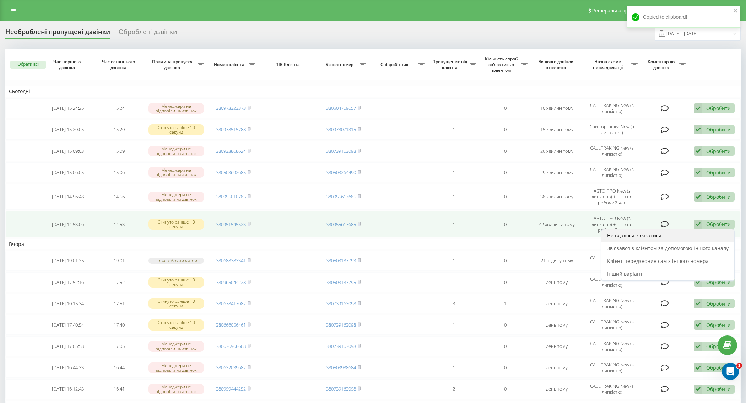
click at [651, 238] on div "Не вдалося зв'язатися" at bounding box center [667, 235] width 133 height 13
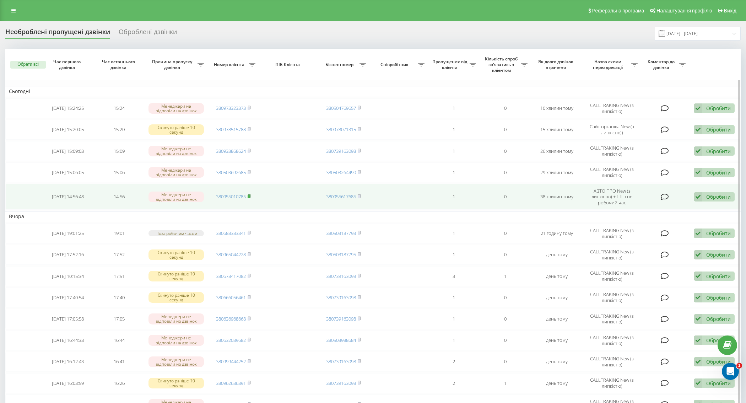
click at [249, 196] on rect at bounding box center [248, 196] width 2 height 3
click at [702, 196] on div "Обробити Не вдалося зв'язатися Зв'язався з клієнтом за допомогою іншого каналу …" at bounding box center [713, 197] width 41 height 10
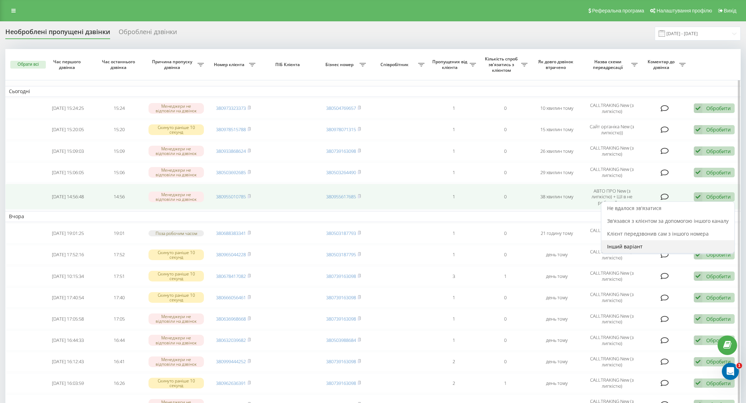
click at [654, 243] on div "Інший варіант" at bounding box center [667, 246] width 133 height 13
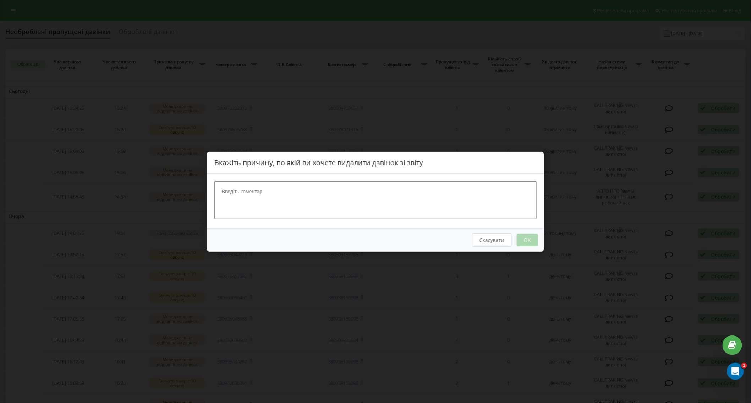
click at [338, 197] on textarea at bounding box center [375, 200] width 322 height 38
type textarea "набрав"
click at [520, 239] on button "OK" at bounding box center [527, 239] width 21 height 12
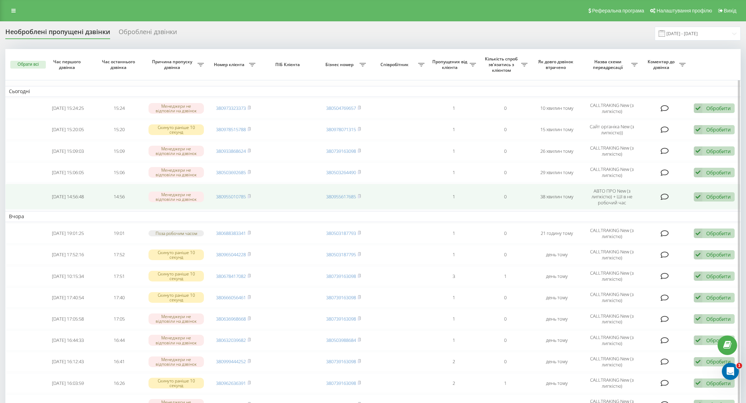
drag, startPoint x: 252, startPoint y: 196, endPoint x: 256, endPoint y: 195, distance: 4.3
click at [251, 196] on td "380955010785" at bounding box center [232, 197] width 51 height 26
drag, startPoint x: 249, startPoint y: 196, endPoint x: 253, endPoint y: 196, distance: 3.6
click at [249, 196] on rect at bounding box center [248, 196] width 2 height 3
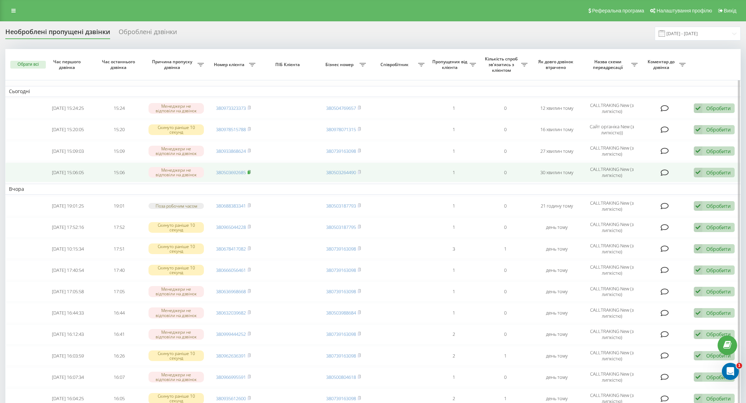
click at [250, 171] on rect at bounding box center [248, 172] width 2 height 3
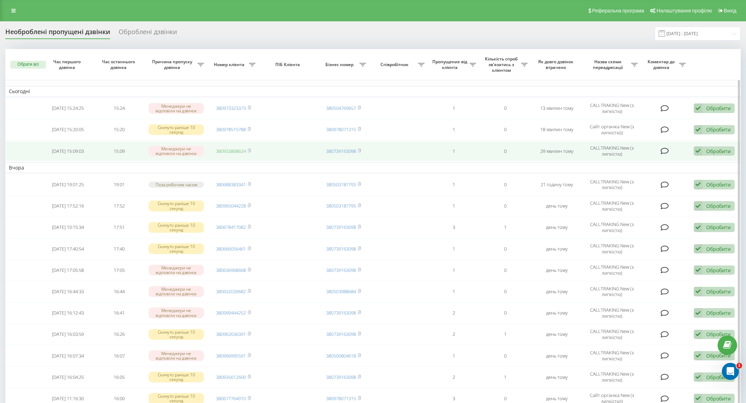
click at [249, 151] on rect at bounding box center [248, 150] width 2 height 3
click at [250, 150] on rect at bounding box center [248, 150] width 2 height 3
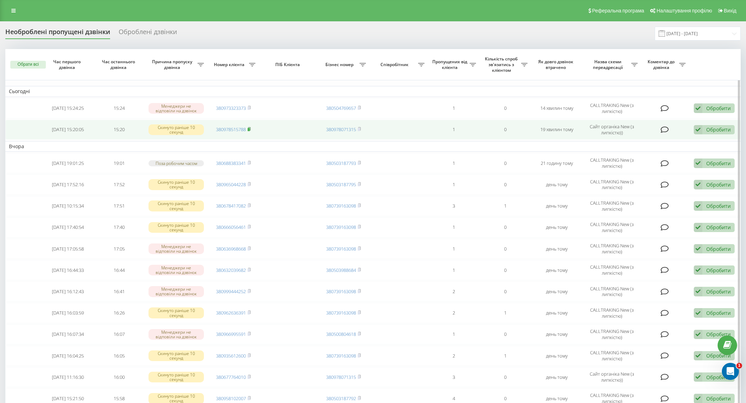
click at [250, 127] on icon at bounding box center [248, 129] width 3 height 4
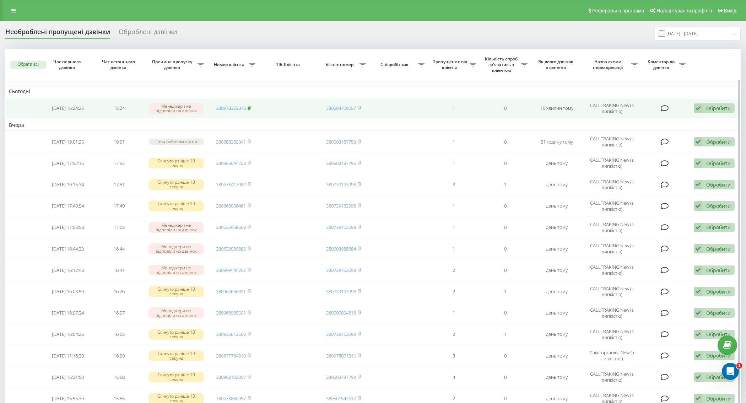
click at [250, 108] on rect at bounding box center [248, 108] width 2 height 3
click at [706, 111] on div "Обробити" at bounding box center [718, 108] width 24 height 7
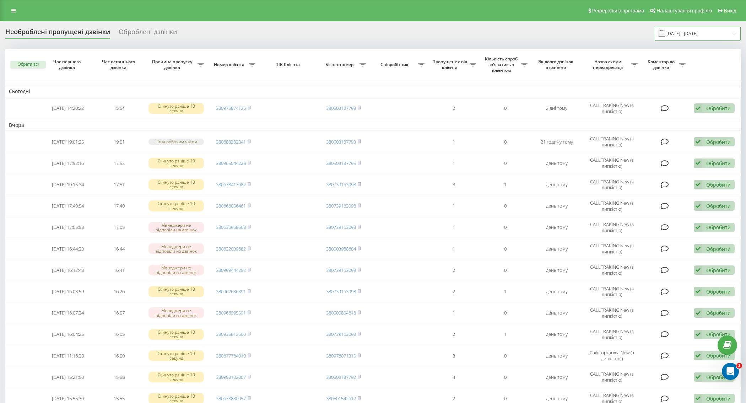
click at [700, 33] on input "23.08.2025 - 23.09.2025" at bounding box center [697, 34] width 86 height 14
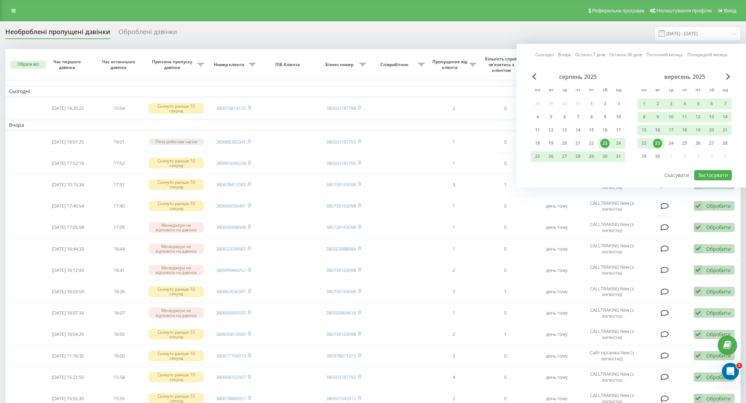
click at [656, 144] on div "23" at bounding box center [657, 142] width 9 height 9
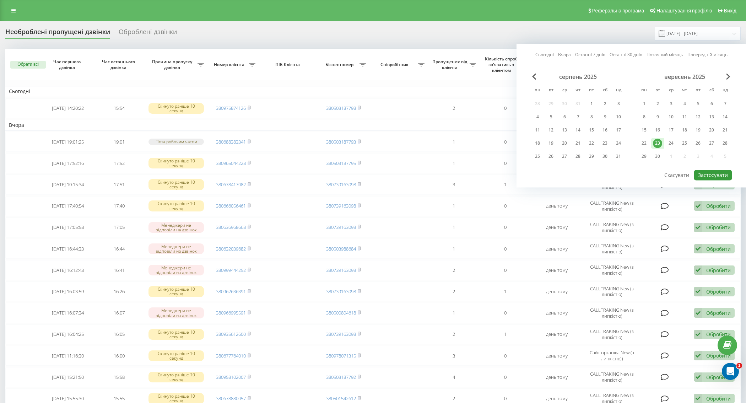
click at [714, 172] on button "Застосувати" at bounding box center [713, 175] width 38 height 10
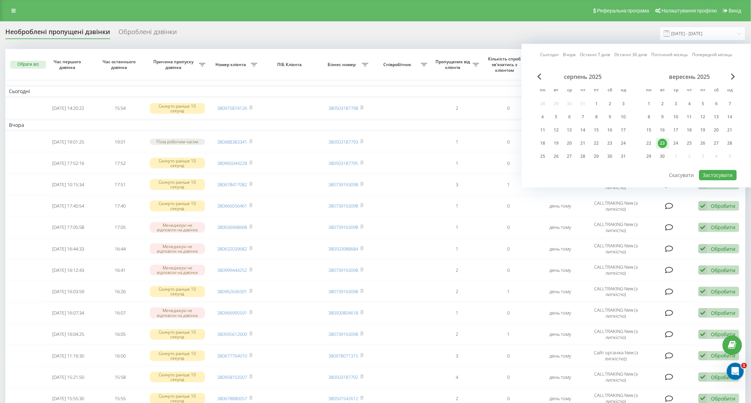
type input "[DATE] - [DATE]"
